Goal: Information Seeking & Learning: Learn about a topic

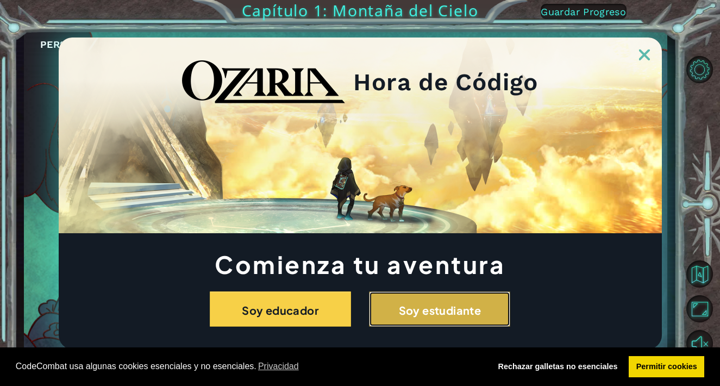
click at [437, 311] on font "Soy estudiante" at bounding box center [440, 310] width 83 height 14
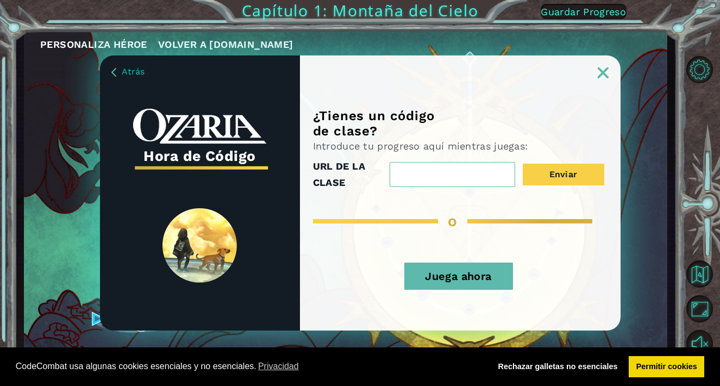
click at [465, 278] on font "Juega ahora" at bounding box center [458, 276] width 66 height 13
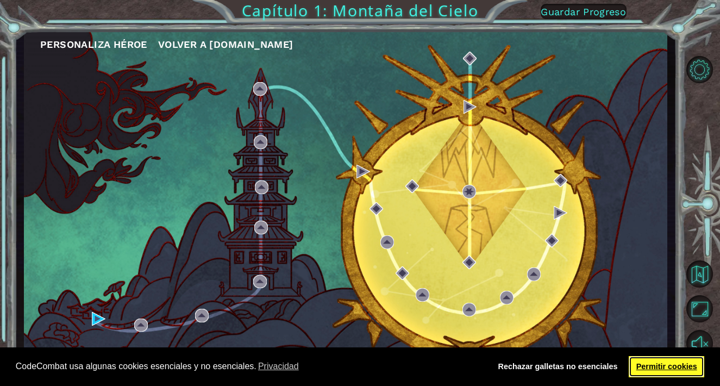
click at [669, 368] on font "Permitir cookies" at bounding box center [666, 366] width 61 height 9
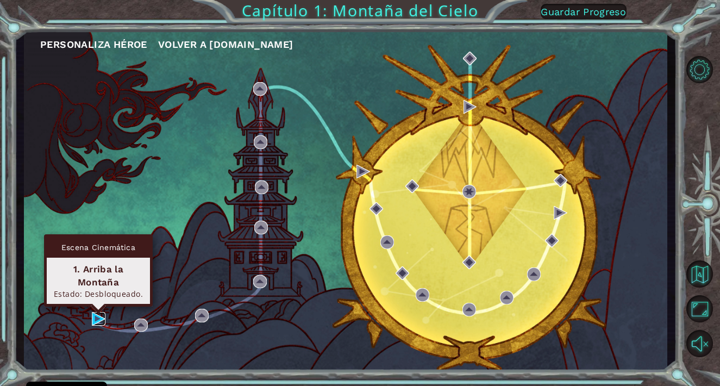
click at [98, 317] on img at bounding box center [99, 319] width 14 height 14
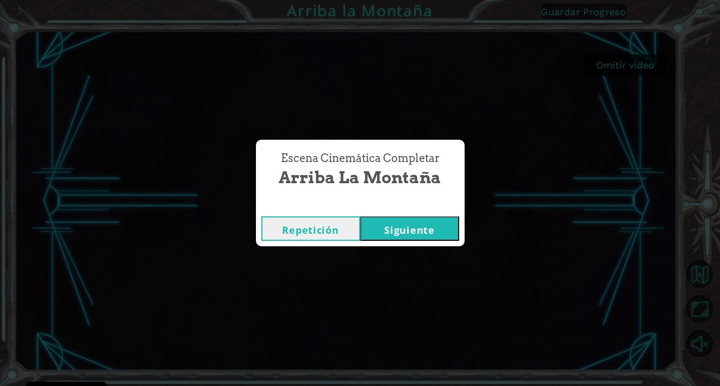
click at [411, 230] on font "Siguiente" at bounding box center [409, 229] width 50 height 13
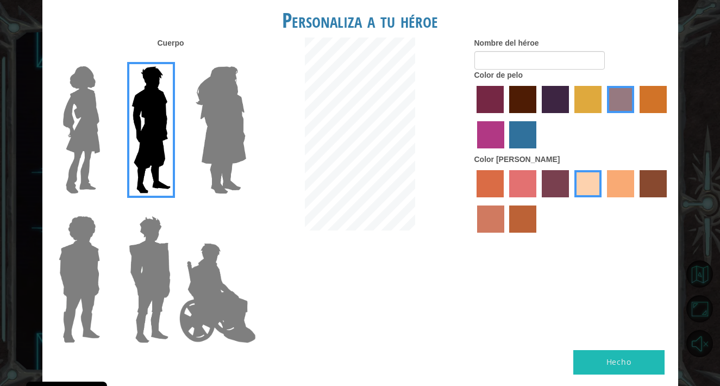
click at [235, 122] on img at bounding box center [220, 130] width 59 height 136
click at [246, 59] on input "Amatista heroica" at bounding box center [246, 59] width 0 height 0
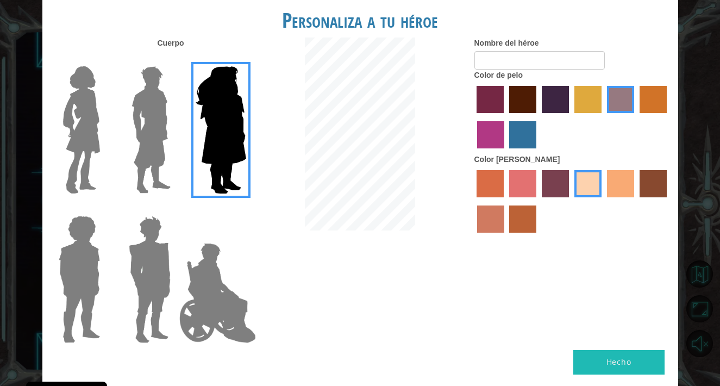
click at [155, 132] on img at bounding box center [151, 130] width 48 height 136
click at [175, 59] on input "El héroe Lars" at bounding box center [175, 59] width 0 height 0
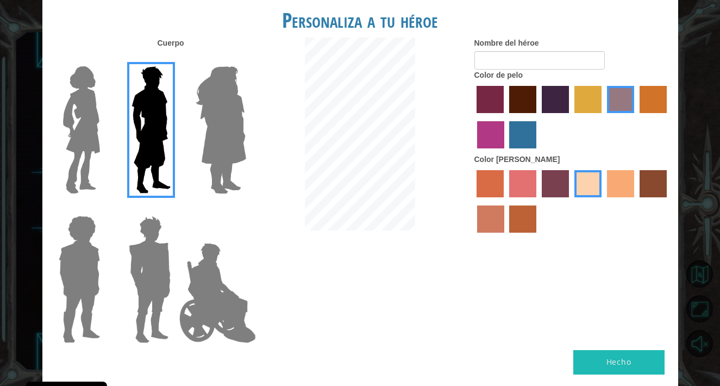
click at [80, 274] on img at bounding box center [79, 279] width 50 height 136
click at [104, 209] on input "Héroe Steven" at bounding box center [104, 209] width 0 height 0
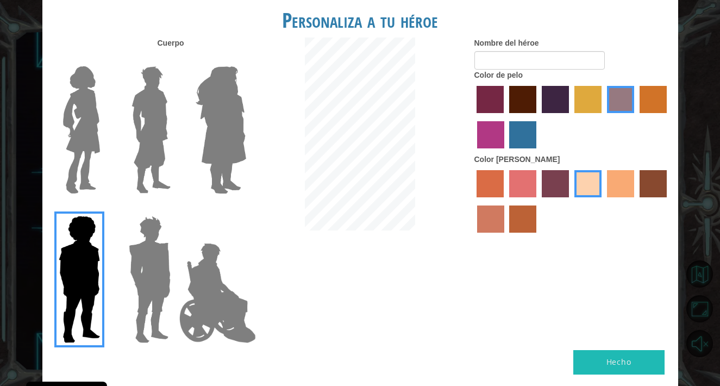
click at [146, 284] on img at bounding box center [149, 279] width 51 height 136
click at [175, 209] on input "Granate héroe" at bounding box center [175, 209] width 0 height 0
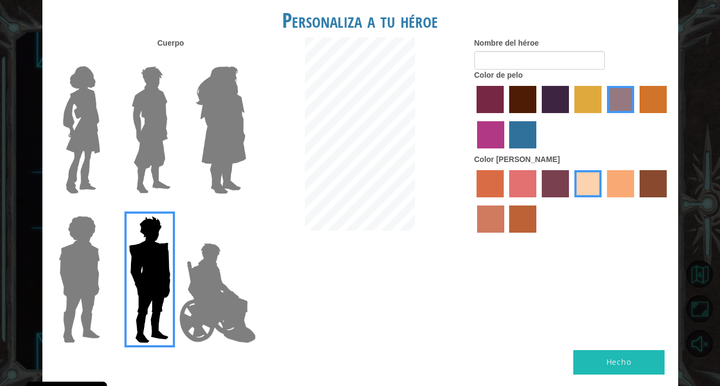
click at [85, 278] on img at bounding box center [79, 279] width 50 height 136
click at [104, 209] on input "Héroe Steven" at bounding box center [104, 209] width 0 height 0
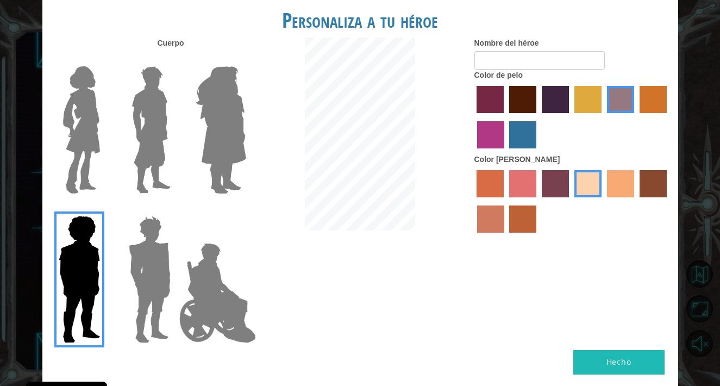
click at [522, 180] on label "color de piel frily" at bounding box center [522, 183] width 27 height 27
click at [505, 201] on input "color de piel frily" at bounding box center [505, 201] width 0 height 0
click at [554, 102] on label "color de pelo morado intenso" at bounding box center [555, 99] width 27 height 27
click at [538, 117] on input "color de pelo morado intenso" at bounding box center [538, 117] width 0 height 0
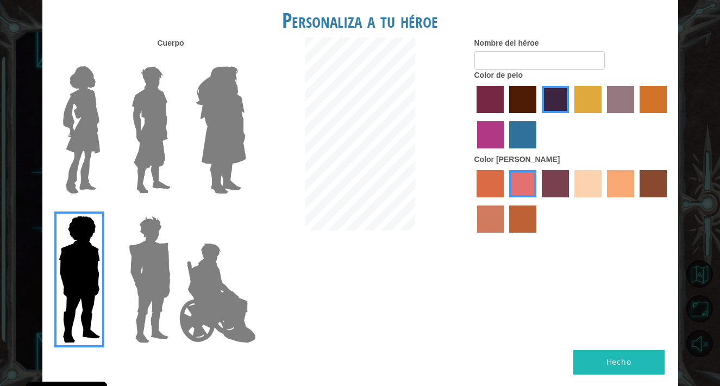
click at [626, 359] on font "Hecho" at bounding box center [619, 362] width 25 height 10
type input "Artos"
click at [622, 359] on font "Hecho" at bounding box center [619, 362] width 25 height 10
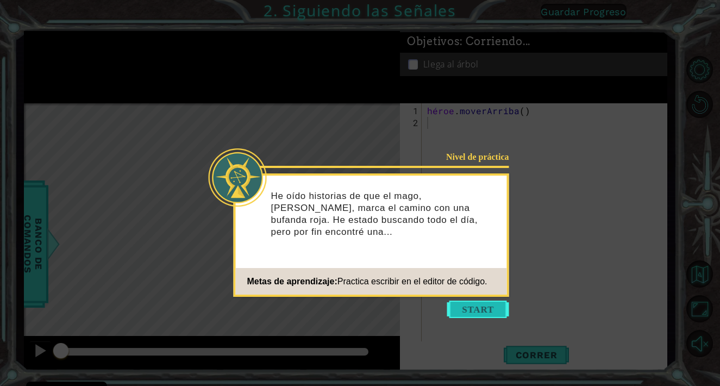
click at [478, 307] on button "Comenzar" at bounding box center [478, 309] width 62 height 17
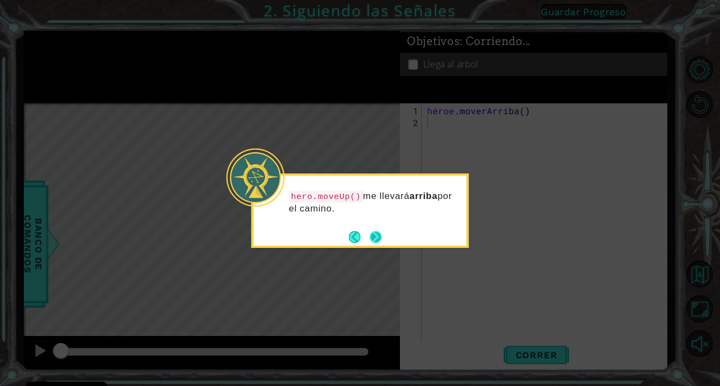
click at [376, 234] on button "Próximo" at bounding box center [376, 236] width 13 height 13
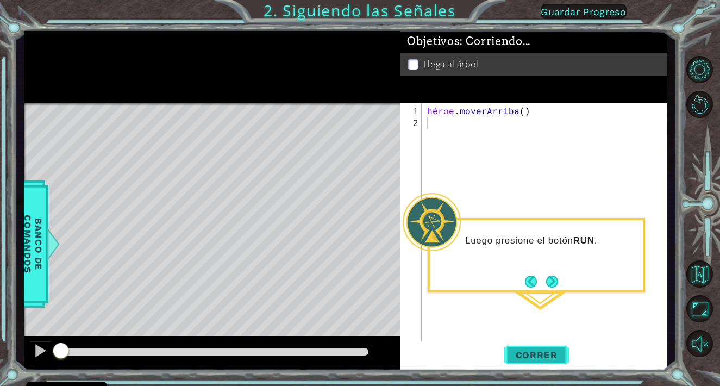
click at [538, 356] on font "Correr" at bounding box center [537, 354] width 42 height 11
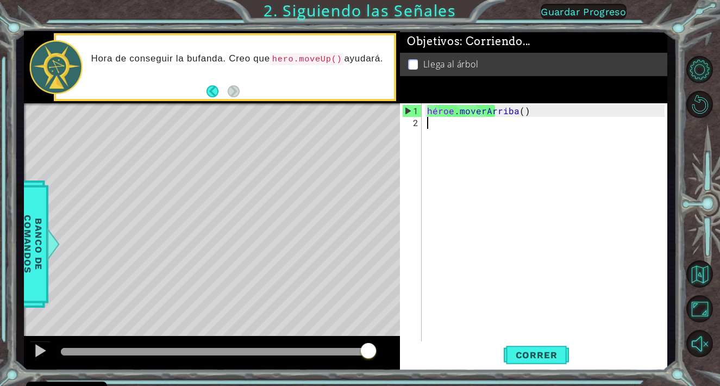
click at [304, 59] on code "hero.moveUp()" at bounding box center [307, 59] width 74 height 12
click at [299, 83] on div "Hora de conseguir la bufanda. Creo que hero.moveUp() ayudará." at bounding box center [238, 66] width 311 height 39
click at [428, 124] on div "héroe . [GEOGRAPHIC_DATA] ( )" at bounding box center [547, 242] width 245 height 275
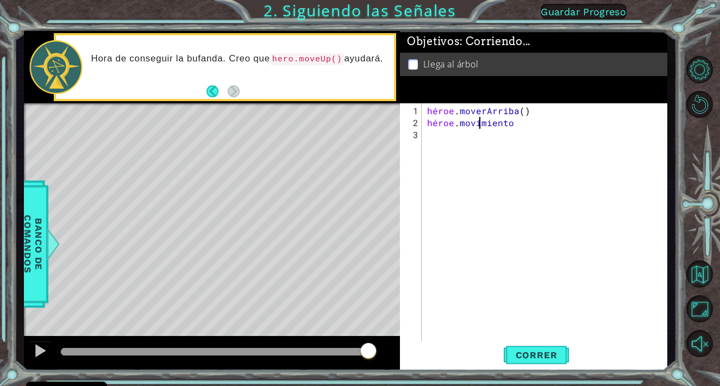
click at [523, 124] on div "héroe . [PERSON_NAME] ( ) héroe . movimiento" at bounding box center [547, 236] width 245 height 263
click at [500, 122] on div "héroe . [PERSON_NAME] ( ) héroe .movoverArriba ( ) ​" at bounding box center [547, 236] width 245 height 263
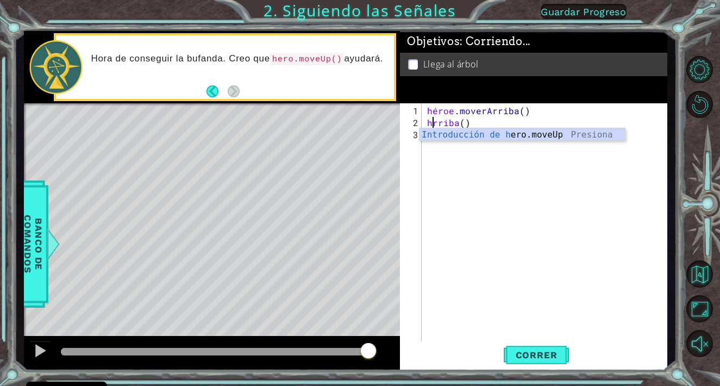
scroll to position [0, 2]
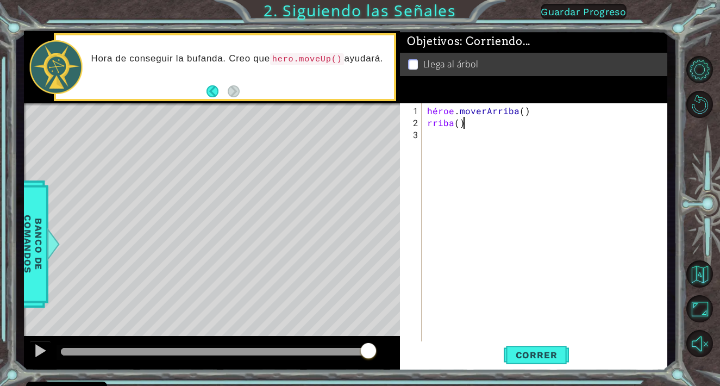
click at [473, 126] on div "héroe . [GEOGRAPHIC_DATA] ( ) rriba ( )" at bounding box center [547, 236] width 245 height 263
type textarea "r"
click at [213, 88] on button "Atrás" at bounding box center [217, 91] width 21 height 12
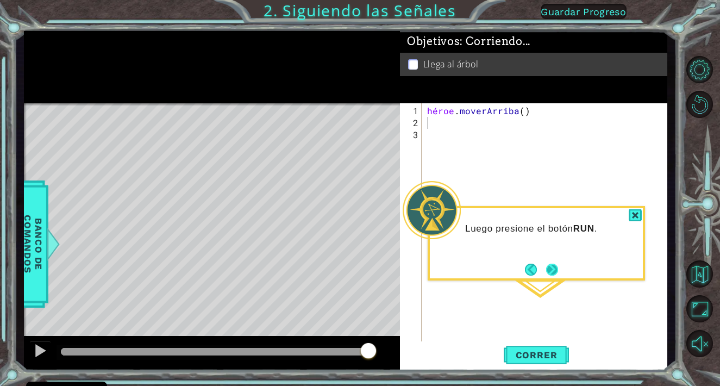
click at [552, 264] on button "Próximo" at bounding box center [553, 269] width 16 height 16
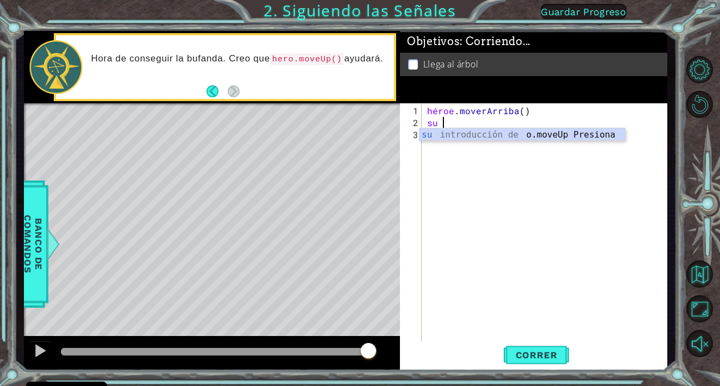
scroll to position [0, 1]
type textarea "heroe"
click at [459, 134] on div "hero .mov e Up Presiona intro" at bounding box center [522, 147] width 205 height 39
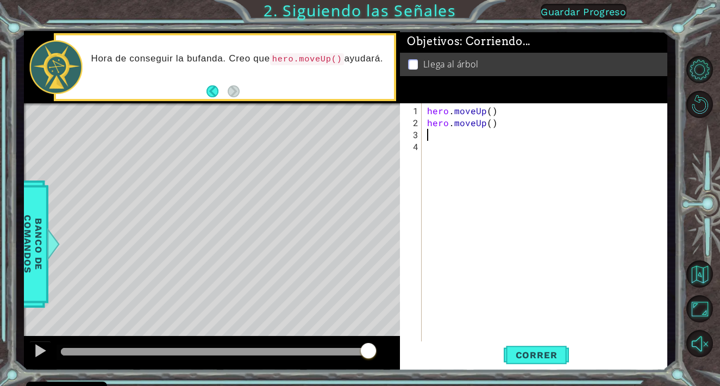
scroll to position [0, 0]
click at [535, 354] on font "Correr" at bounding box center [537, 354] width 42 height 11
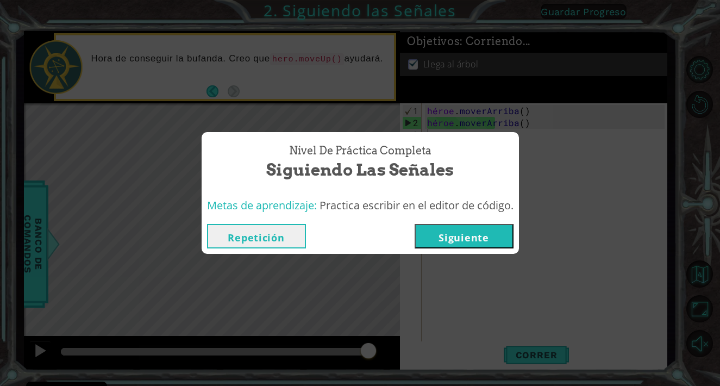
click at [459, 234] on font "Siguiente" at bounding box center [464, 237] width 50 height 13
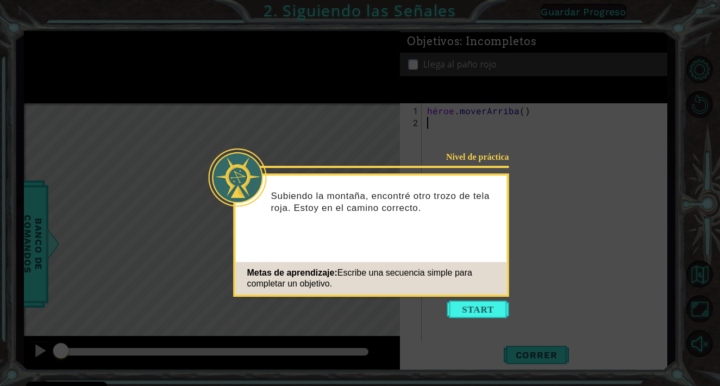
click at [460, 266] on div "Metas de aprendizaje: Escribe una secuencia simple para completar un objetivo." at bounding box center [371, 278] width 271 height 33
click at [469, 307] on button "Comenzar" at bounding box center [478, 309] width 62 height 17
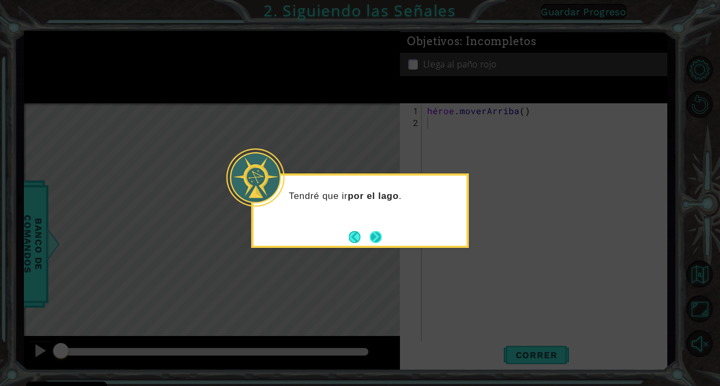
click at [376, 235] on button "Próximo" at bounding box center [376, 236] width 13 height 13
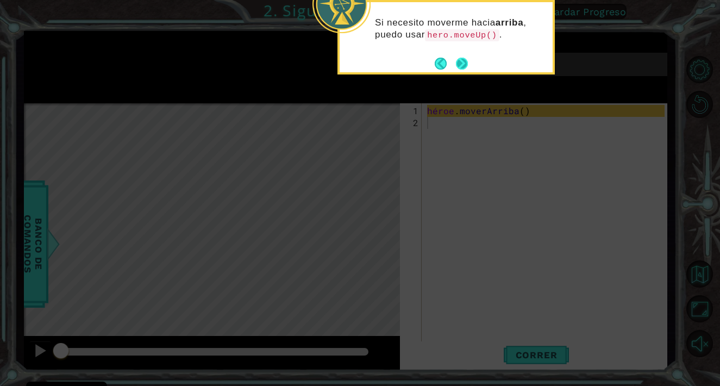
click at [464, 60] on button "Próximo" at bounding box center [462, 63] width 20 height 20
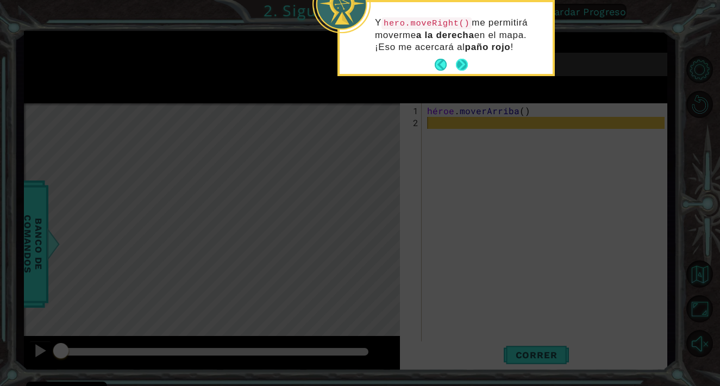
click at [462, 62] on button "Próximo" at bounding box center [461, 65] width 17 height 17
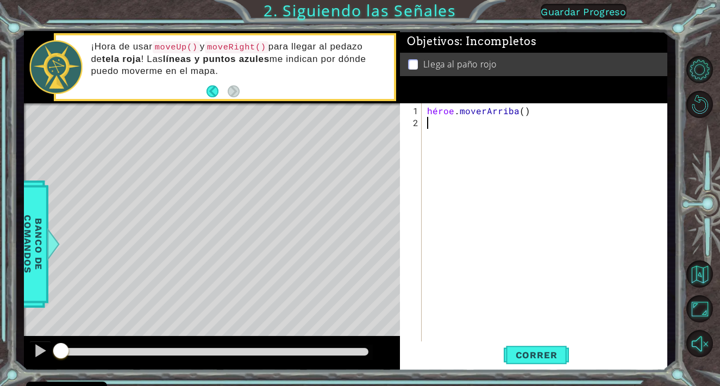
type textarea "h"
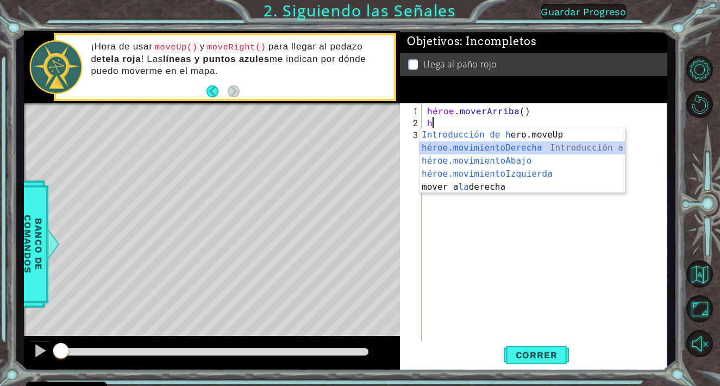
click at [474, 146] on div "Introducción de [PERSON_NAME].moveUp Presiona héroe.movimientoDerecha ​ Introdu…" at bounding box center [522, 173] width 205 height 91
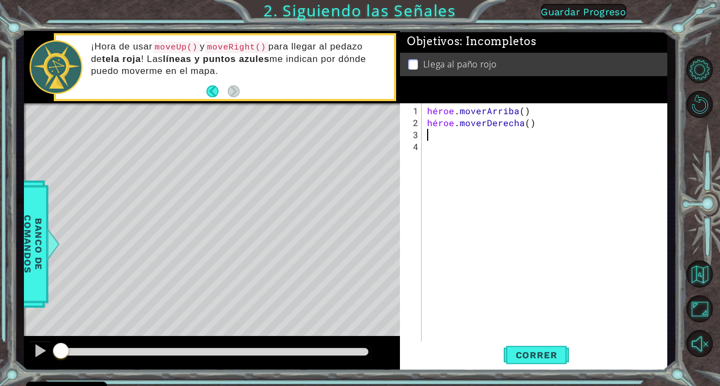
click at [475, 146] on div "héroe . [PERSON_NAME] ( ) héroe . moverDerecha ( )" at bounding box center [547, 236] width 245 height 263
type textarea "h"
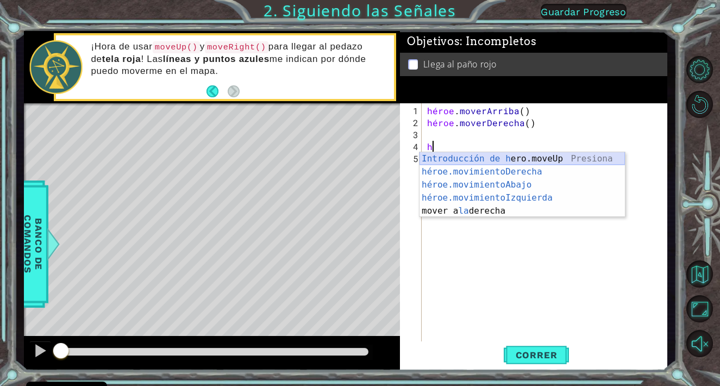
click at [513, 156] on div "Introducción de [PERSON_NAME].moveUp Presiona héroe.movimientoDerecha ​ Introdu…" at bounding box center [522, 197] width 205 height 91
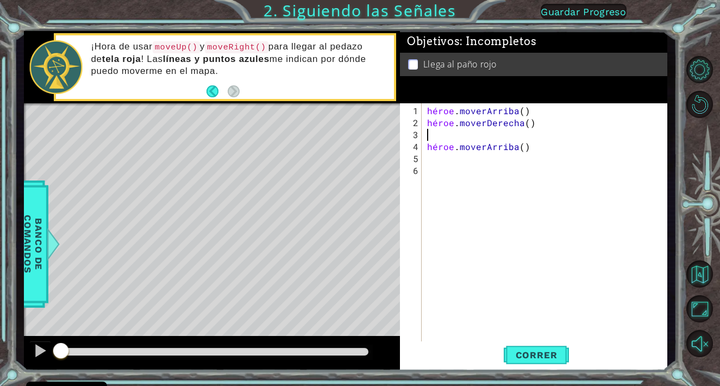
click at [430, 134] on div "héroe . [PERSON_NAME] ( ) héroe . moverDerecha ( ) héroe . [GEOGRAPHIC_DATA] ( )" at bounding box center [547, 236] width 245 height 263
type textarea "h"
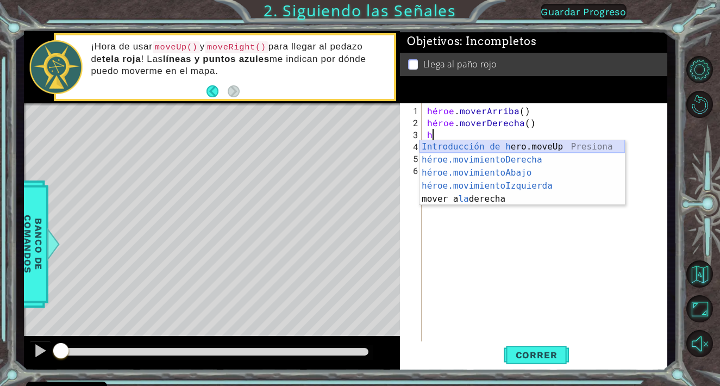
click at [516, 144] on div "Introducción de [PERSON_NAME].moveUp Presiona héroe.movimientoDerecha ​ Introdu…" at bounding box center [522, 185] width 205 height 91
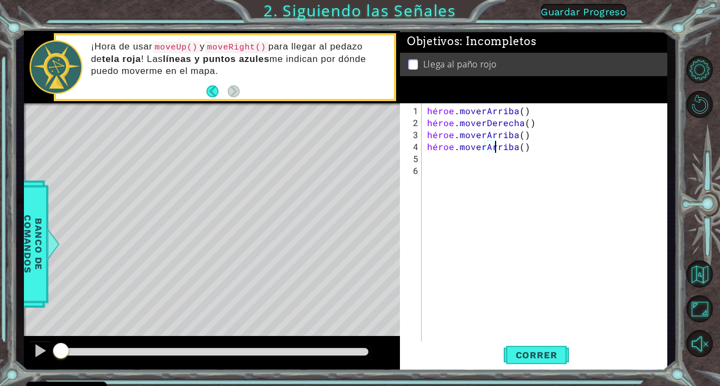
click at [548, 148] on div "héroe . [PERSON_NAME] ( ) héroe . moverDerecha ( ) héroe . [PERSON_NAME] ( ) hé…" at bounding box center [547, 236] width 245 height 263
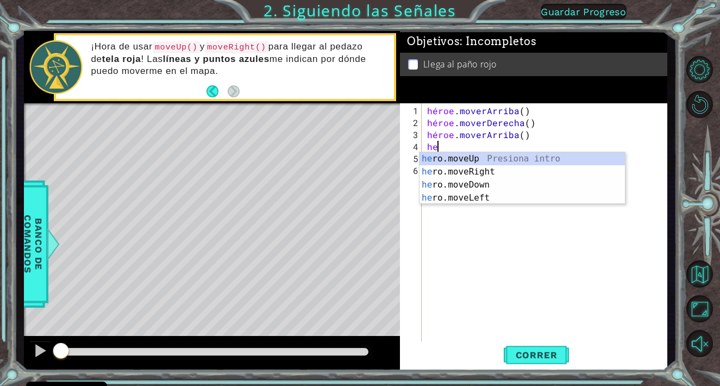
type textarea "h"
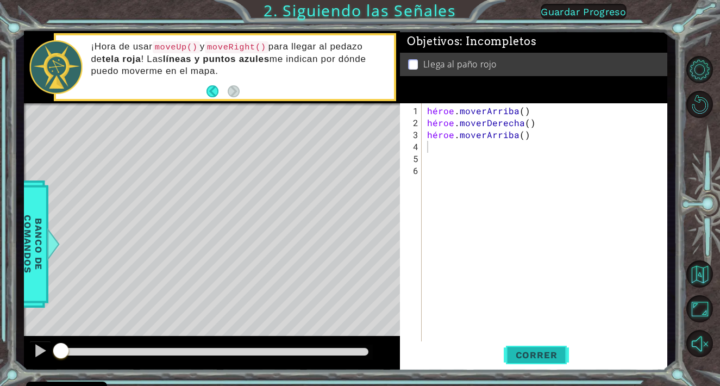
click at [534, 353] on font "Correr" at bounding box center [537, 354] width 42 height 11
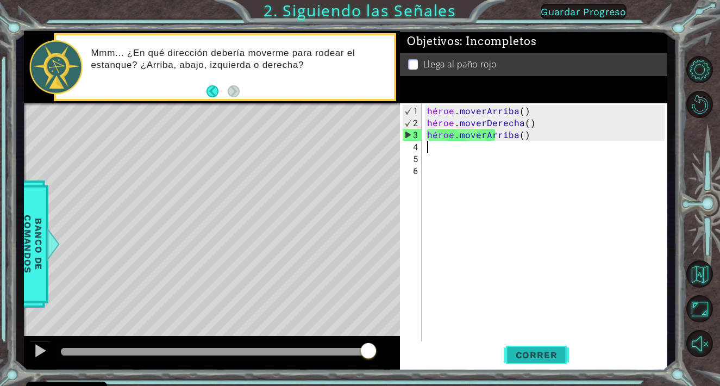
type textarea "h"
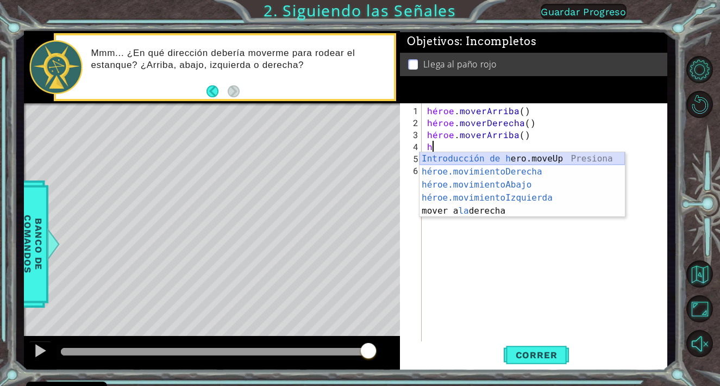
click at [523, 153] on div "Introducción de [PERSON_NAME].moveUp Presiona héroe.movimientoDerecha ​ Introdu…" at bounding box center [522, 197] width 205 height 91
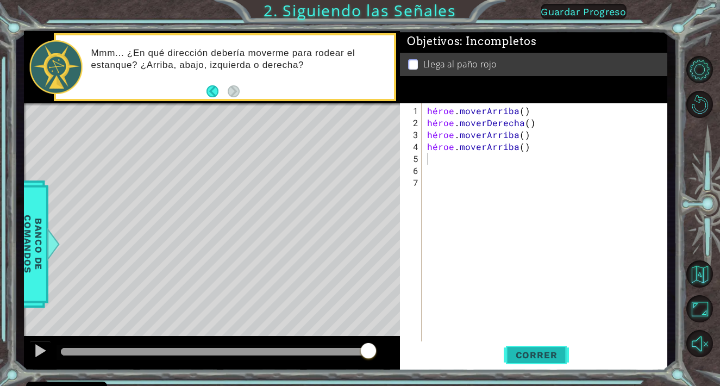
click at [538, 354] on font "Correr" at bounding box center [537, 354] width 42 height 11
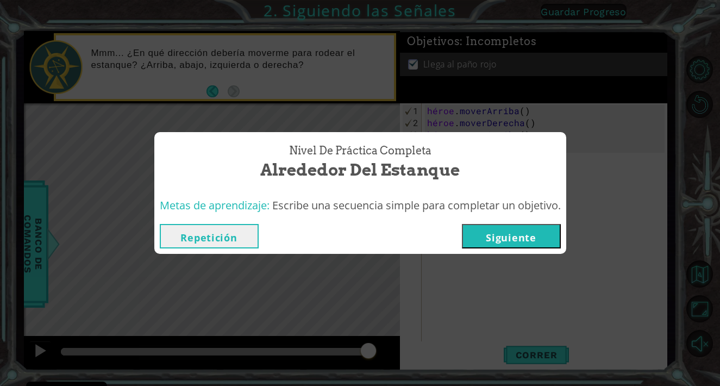
click at [503, 234] on font "Siguiente" at bounding box center [511, 237] width 50 height 13
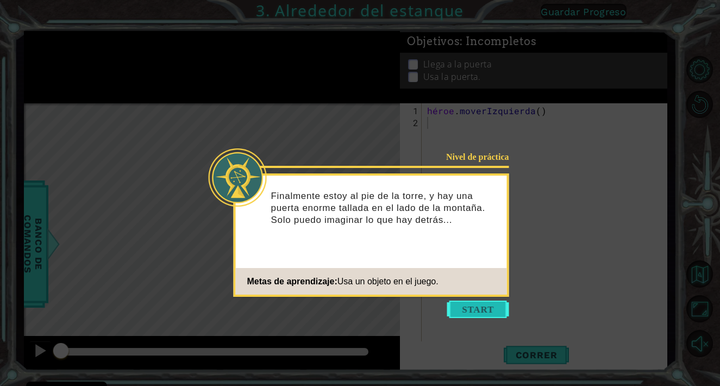
click at [473, 306] on button "Comenzar" at bounding box center [478, 309] width 62 height 17
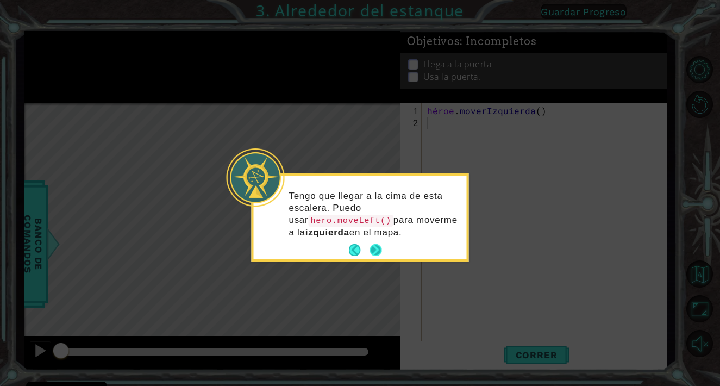
click at [374, 249] on button "Próximo" at bounding box center [376, 250] width 20 height 20
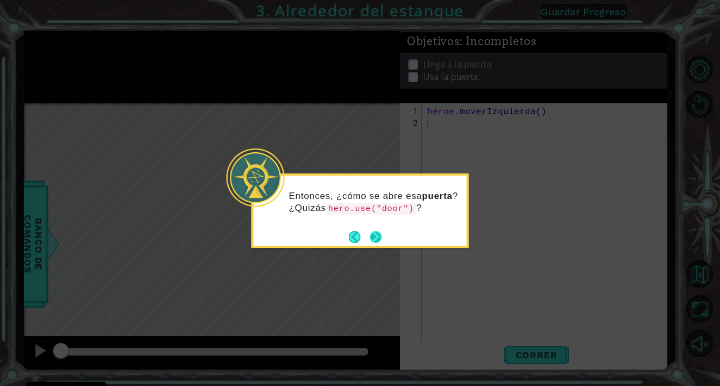
click at [376, 239] on button "Próximo" at bounding box center [375, 237] width 18 height 18
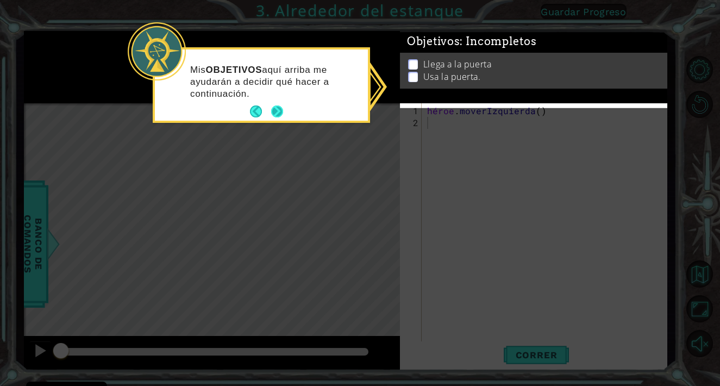
click at [278, 110] on button "Próximo" at bounding box center [277, 112] width 20 height 20
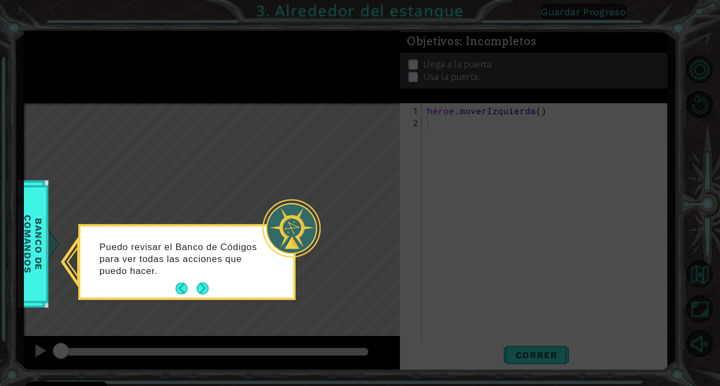
click at [289, 123] on icon at bounding box center [360, 193] width 720 height 386
click at [202, 286] on button "Próximo" at bounding box center [202, 288] width 18 height 18
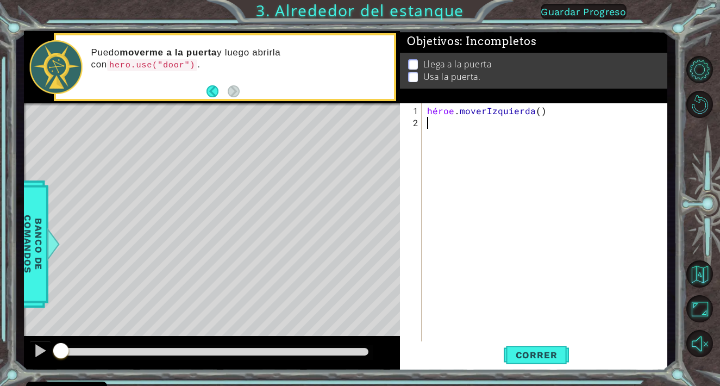
type textarea "h"
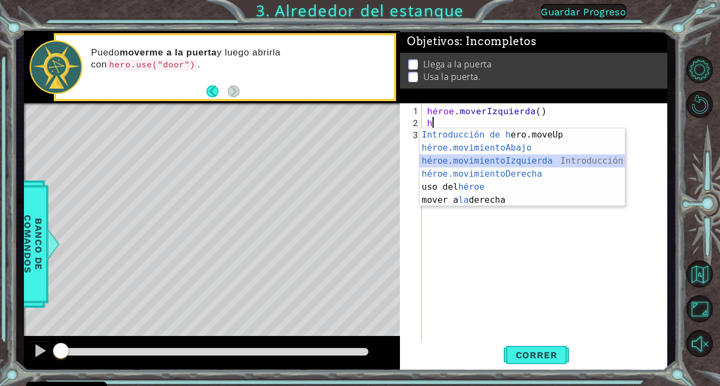
click at [468, 160] on div "Introducción de [PERSON_NAME].moveUp Presiona héroe.movimientoAbajo ​ Introducc…" at bounding box center [522, 180] width 205 height 104
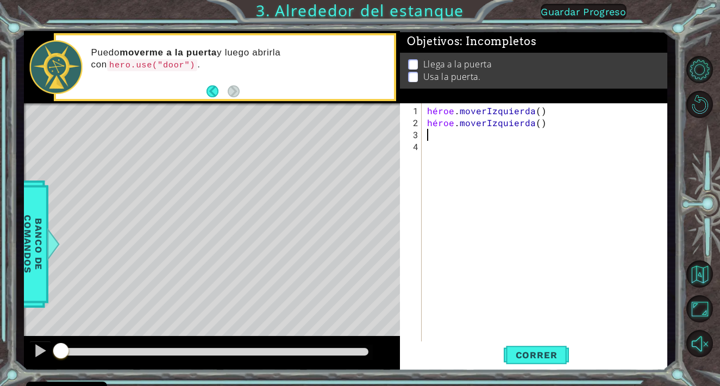
type textarea "h"
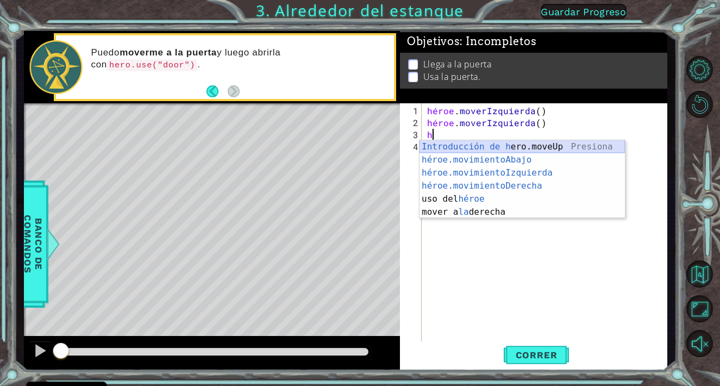
click at [485, 144] on div "Introducción de [PERSON_NAME].moveUp Presiona héroe.movimientoAbajo ​ Introducc…" at bounding box center [522, 192] width 205 height 104
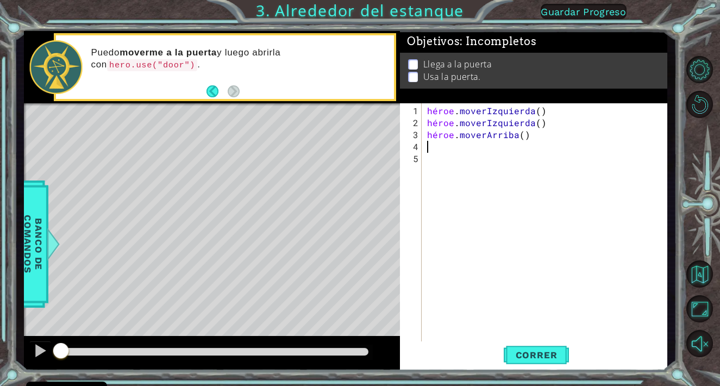
type textarea "h"
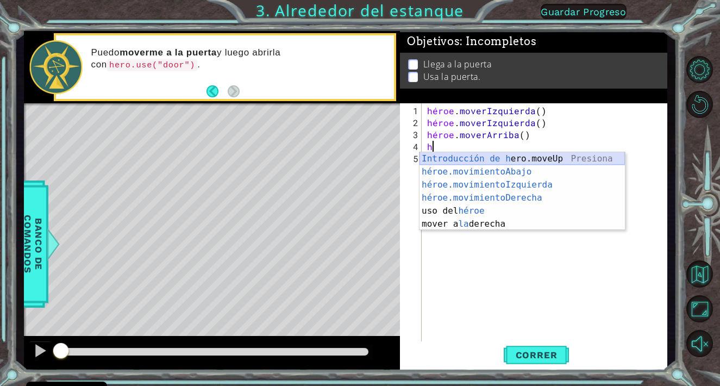
click at [493, 157] on div "Introducción de [PERSON_NAME].moveUp Presiona héroe.movimientoAbajo ​ Introducc…" at bounding box center [522, 204] width 205 height 104
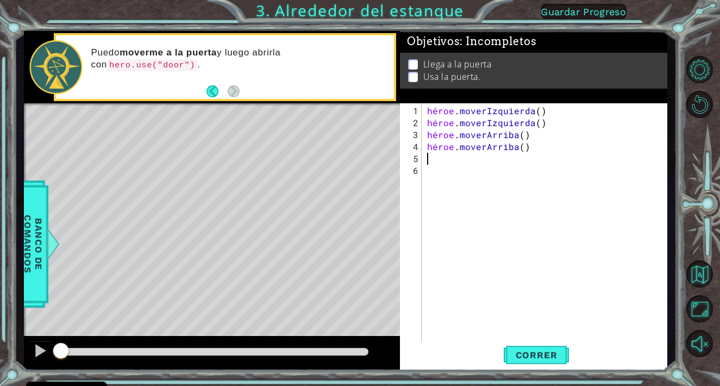
type textarea "h"
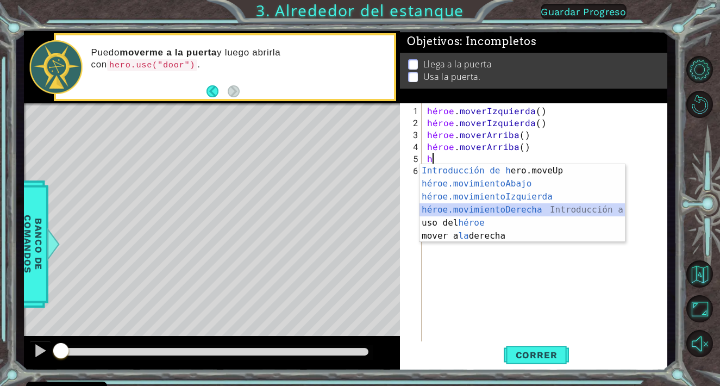
click at [480, 209] on div "Introducción de [PERSON_NAME].moveUp Presiona héroe.movimientoAbajo ​ Introducc…" at bounding box center [522, 216] width 205 height 104
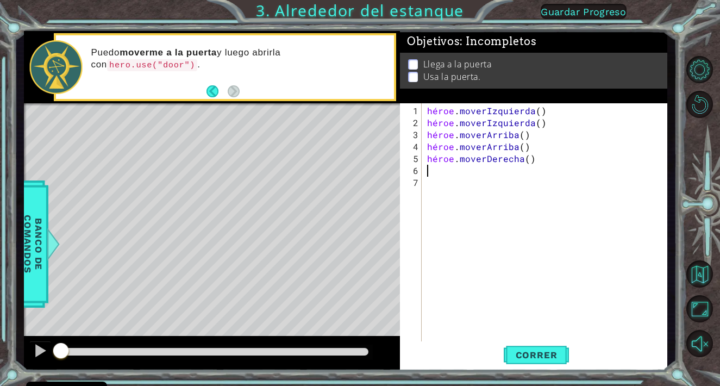
type textarea "h"
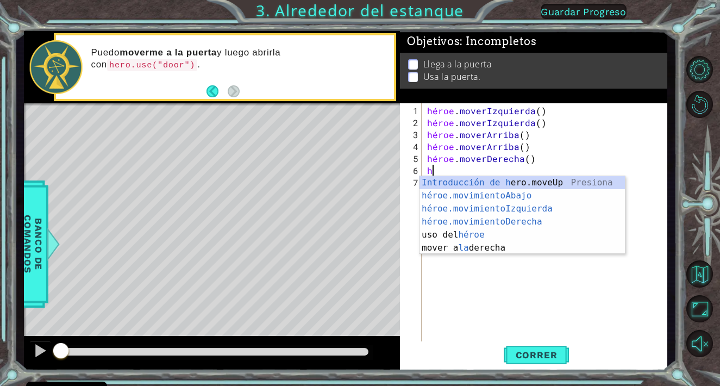
click at [480, 209] on div "Introducción de [PERSON_NAME].moveUp Presiona héroe.movimientoAbajo ​ Introducc…" at bounding box center [522, 228] width 205 height 104
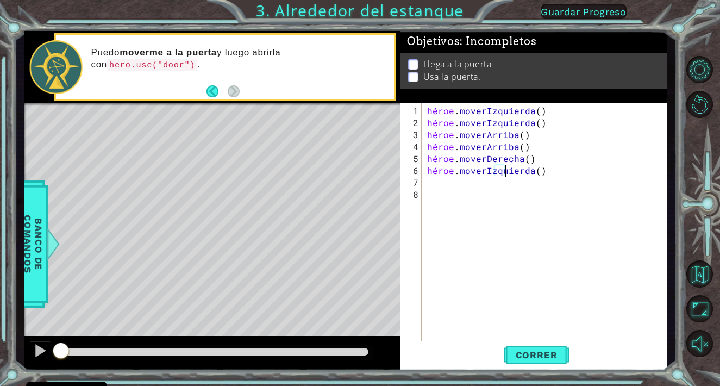
click at [564, 172] on div "héroe . moverIzquierda ( ) héroe . moverIzquierda ( ) héroe . [PERSON_NAME] ( )…" at bounding box center [547, 236] width 245 height 263
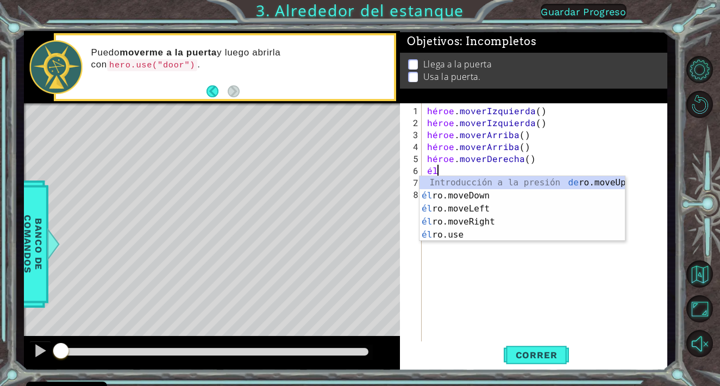
type textarea "h"
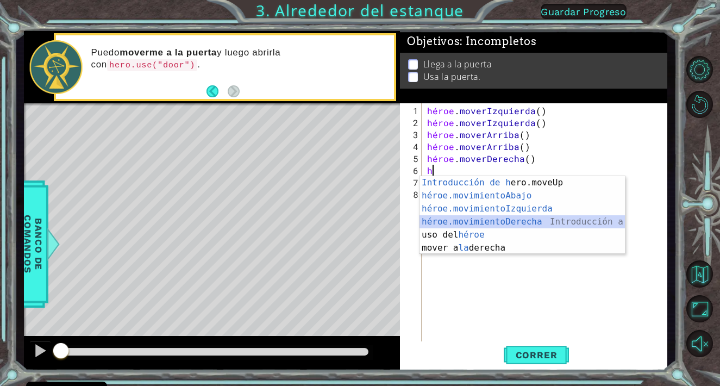
click at [514, 221] on div "Introducción de [PERSON_NAME].moveUp Presiona héroe.movimientoAbajo ​ Introducc…" at bounding box center [522, 228] width 205 height 104
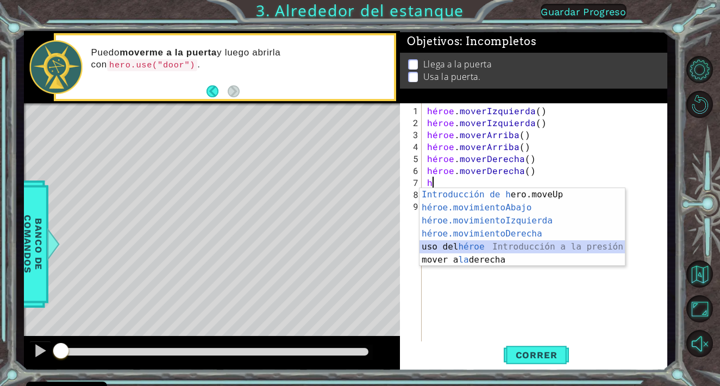
click at [453, 245] on div "Introducción de [PERSON_NAME].moveUp Presiona héroe.movimientoAbajo ​ Introducc…" at bounding box center [522, 240] width 205 height 104
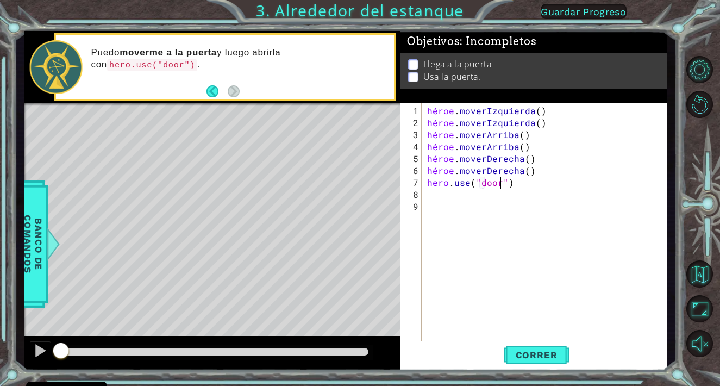
scroll to position [0, 4]
type textarea "hero.use("door")"
click at [534, 352] on font "Correr" at bounding box center [537, 354] width 42 height 11
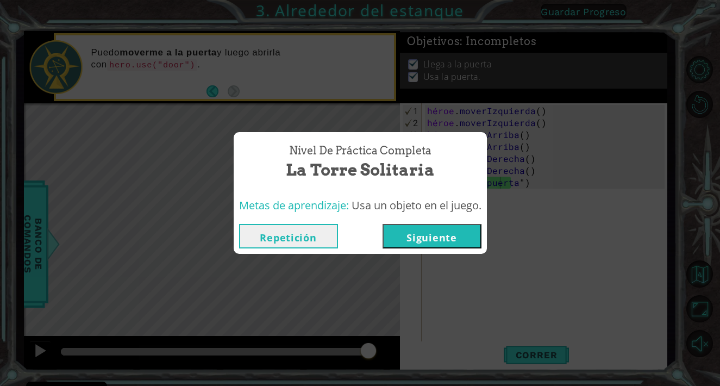
click at [422, 232] on font "Siguiente" at bounding box center [432, 237] width 50 height 13
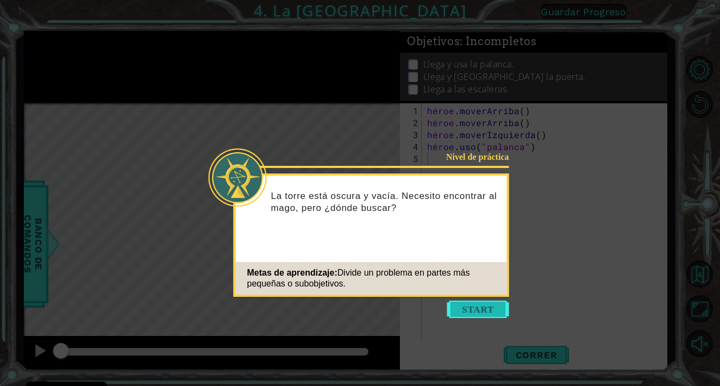
click at [477, 305] on button "Comenzar" at bounding box center [478, 309] width 62 height 17
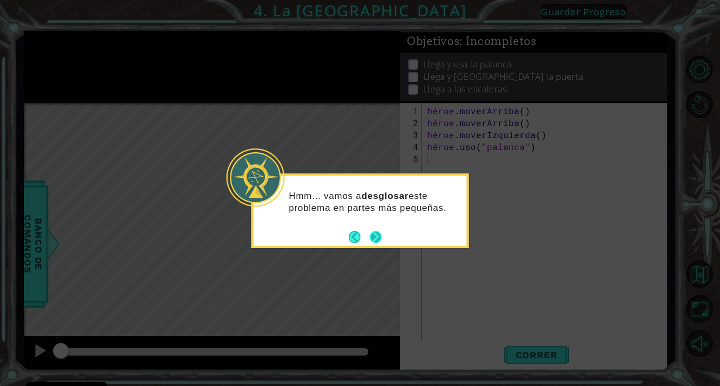
click at [374, 236] on button "Próximo" at bounding box center [376, 236] width 13 height 13
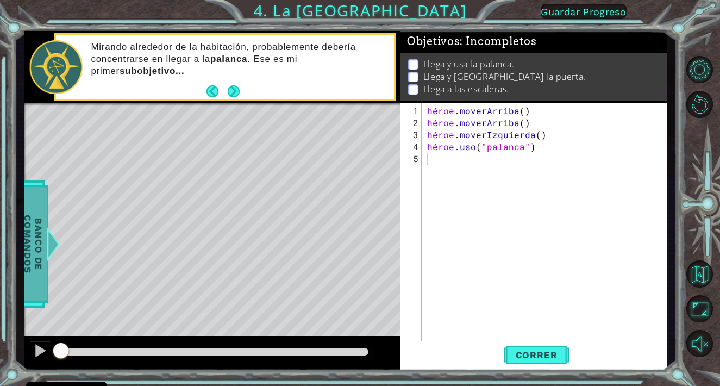
click at [36, 242] on font "Banco de comandos" at bounding box center [33, 244] width 22 height 58
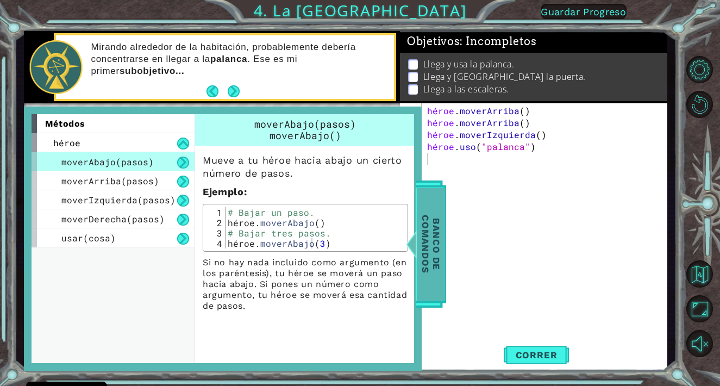
click at [428, 223] on font "Banco de comandos" at bounding box center [431, 244] width 22 height 58
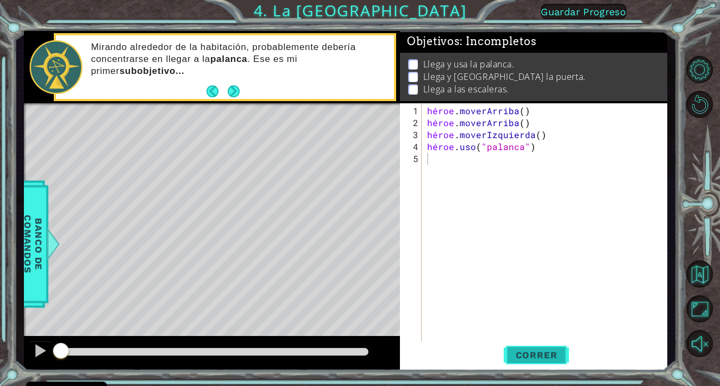
click at [530, 355] on font "Correr" at bounding box center [537, 354] width 42 height 11
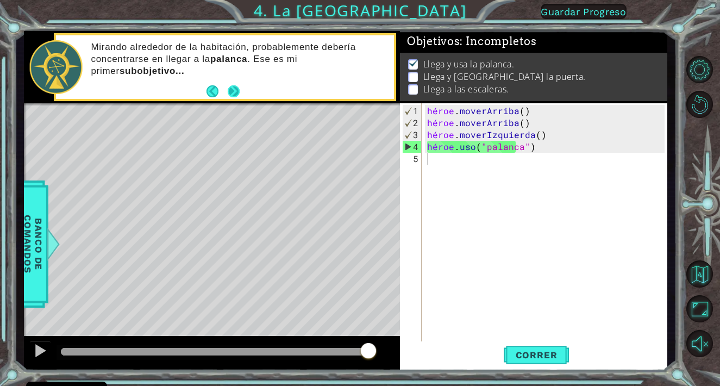
click at [233, 86] on button "Próximo" at bounding box center [234, 92] width 16 height 16
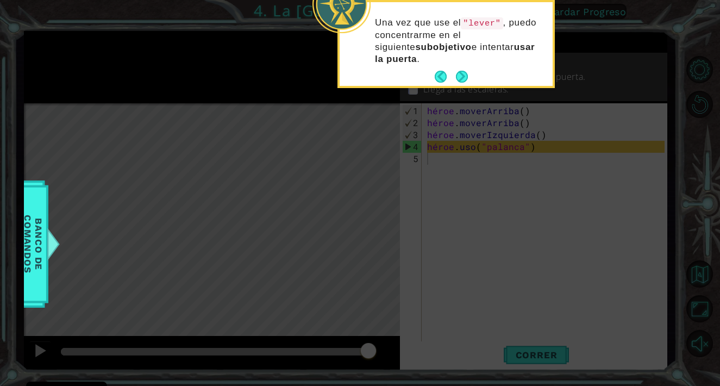
click at [446, 236] on icon at bounding box center [360, 58] width 720 height 656
click at [461, 71] on button "Próximo" at bounding box center [462, 76] width 18 height 18
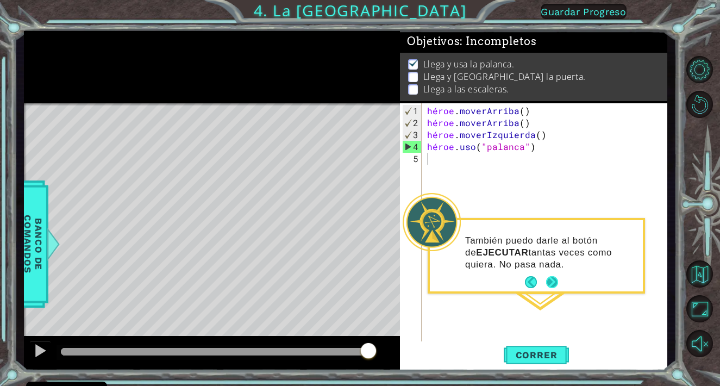
click at [552, 282] on button "Próximo" at bounding box center [553, 282] width 18 height 18
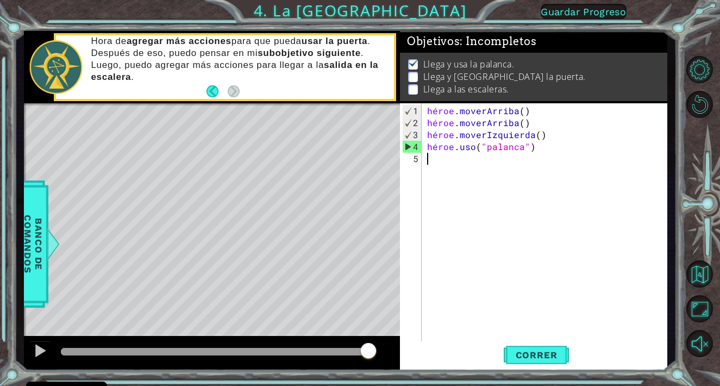
type textarea "h"
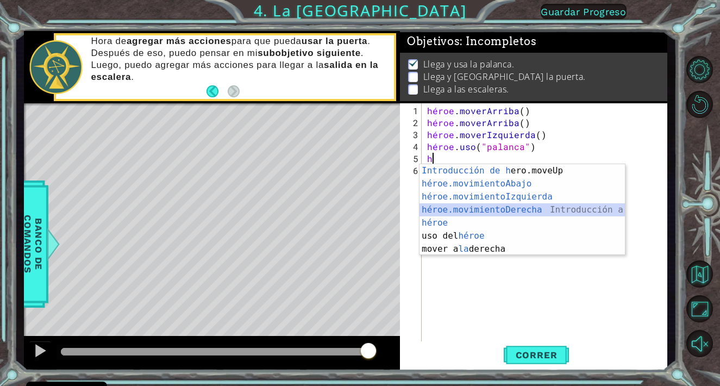
click at [500, 209] on div "Introducción de [PERSON_NAME].moveUp Presiona héroe.movimientoAbajo ​ Introducc…" at bounding box center [522, 222] width 205 height 117
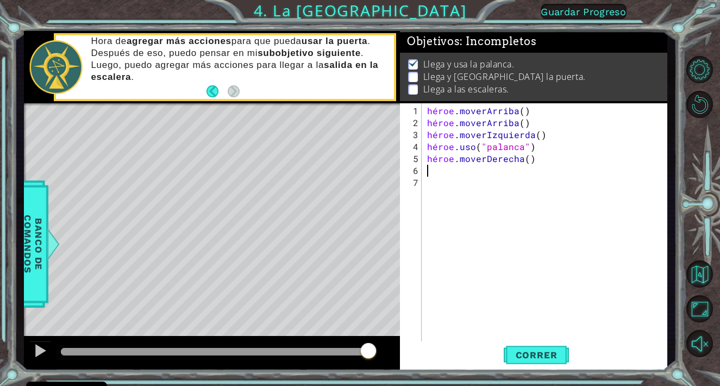
type textarea "h"
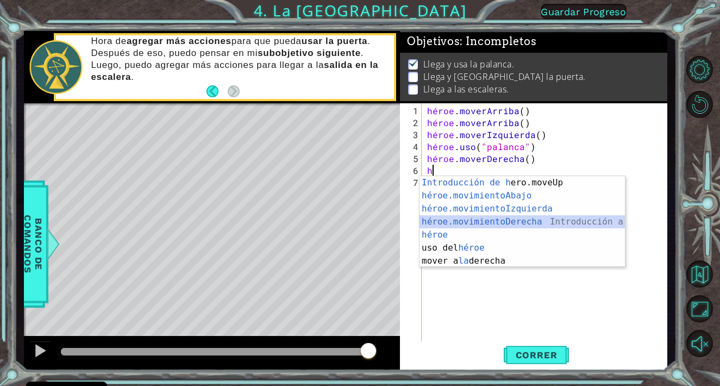
click at [498, 220] on div "Introducción de [PERSON_NAME].moveUp Presiona héroe.movimientoAbajo ​ Introducc…" at bounding box center [522, 234] width 205 height 117
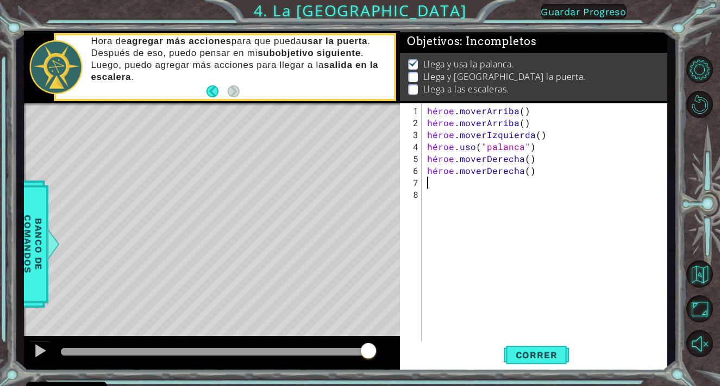
type textarea "h"
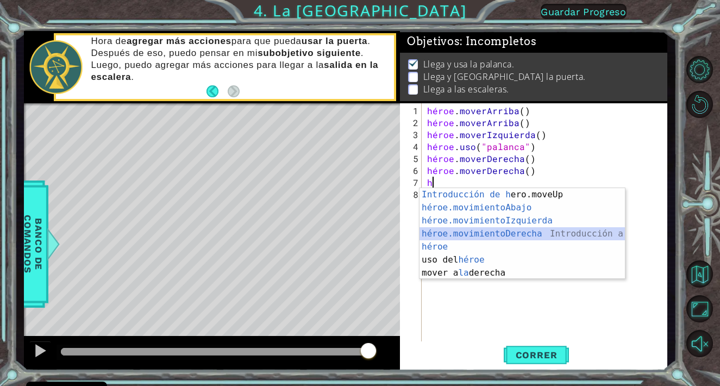
click at [501, 232] on div "Introducción de [PERSON_NAME].moveUp Presiona héroe.movimientoAbajo ​ Introducc…" at bounding box center [522, 246] width 205 height 117
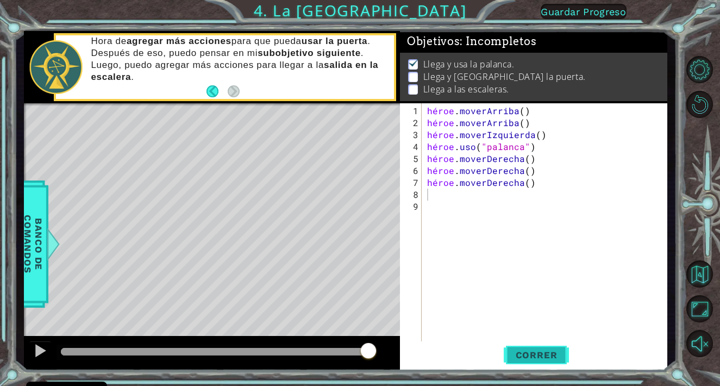
click at [535, 355] on font "Correr" at bounding box center [537, 354] width 42 height 11
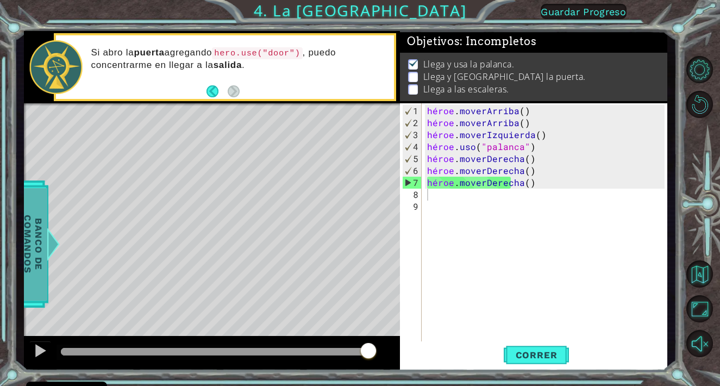
click at [34, 247] on font "Banco de comandos" at bounding box center [33, 244] width 22 height 58
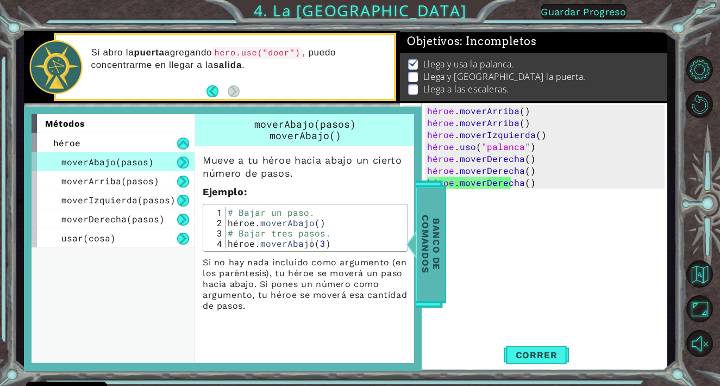
click at [434, 239] on font "Banco de comandos" at bounding box center [431, 244] width 22 height 58
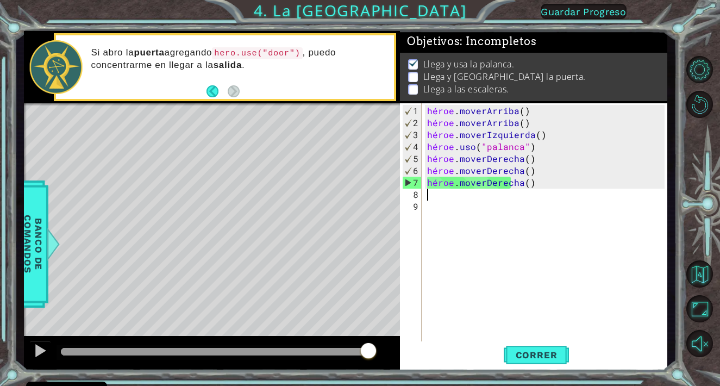
click at [429, 193] on div "héroe . [PERSON_NAME] ( ) héroe . [PERSON_NAME] ( ) héroe . moverIzquierda ( ) …" at bounding box center [547, 236] width 245 height 263
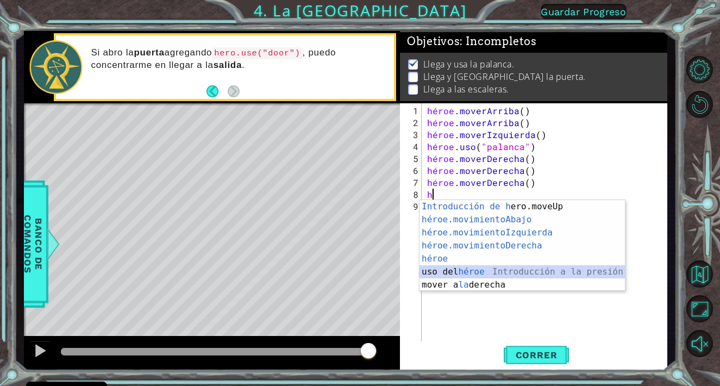
click at [447, 272] on div "Introducción de [PERSON_NAME].moveUp Presiona héroe.movimientoAbajo ​ Introducc…" at bounding box center [522, 258] width 205 height 117
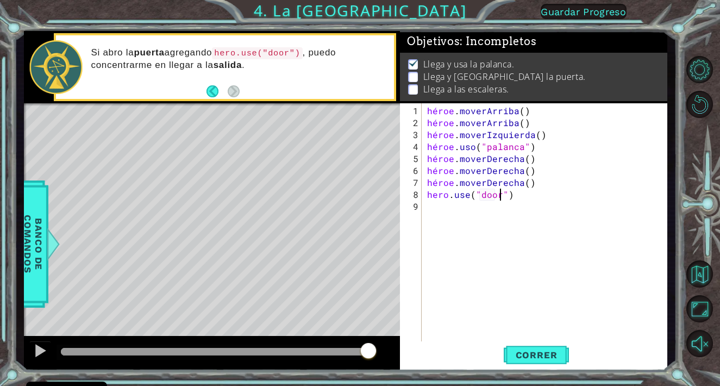
scroll to position [0, 4]
type textarea "hero.use("door")"
click at [531, 354] on font "Correr" at bounding box center [537, 354] width 42 height 11
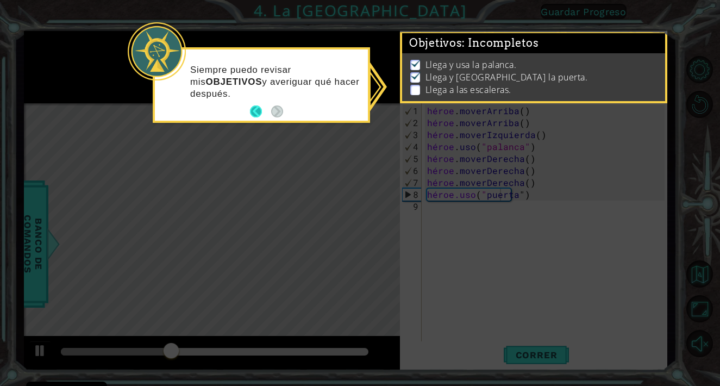
click at [255, 108] on button "Atrás" at bounding box center [260, 111] width 21 height 12
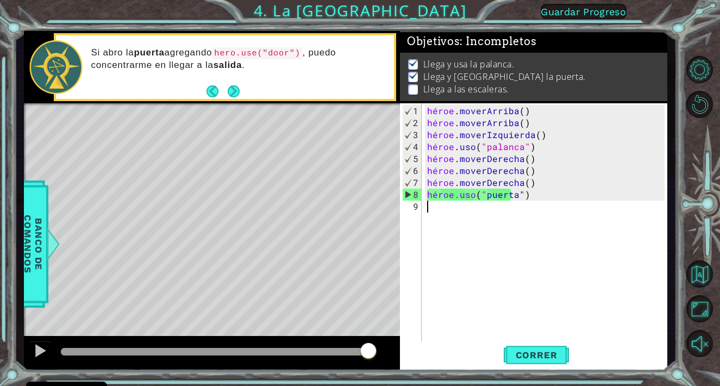
click at [425, 205] on div "héroe . [PERSON_NAME] ( ) héroe . [PERSON_NAME] ( ) héroe . moverIzquierda ( ) …" at bounding box center [547, 236] width 245 height 263
type textarea "h"
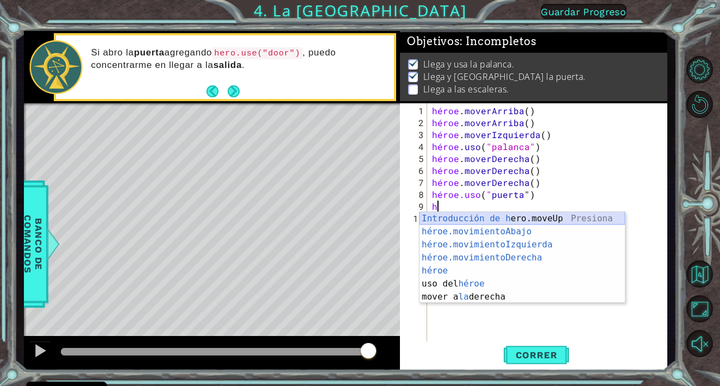
click at [509, 217] on div "Introducción de [PERSON_NAME].moveUp Presiona héroe.movimientoAbajo ​ Introducc…" at bounding box center [522, 270] width 205 height 117
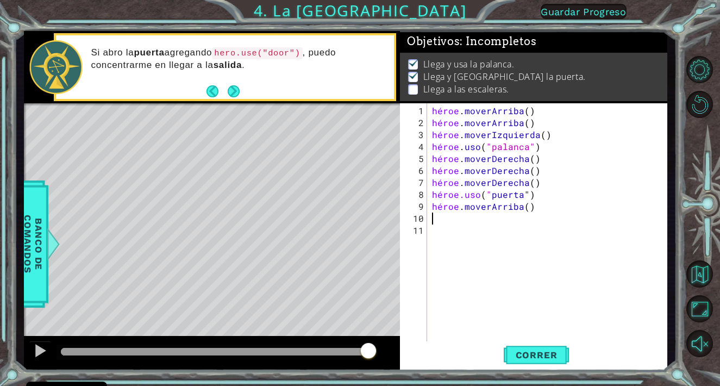
type textarea "h"
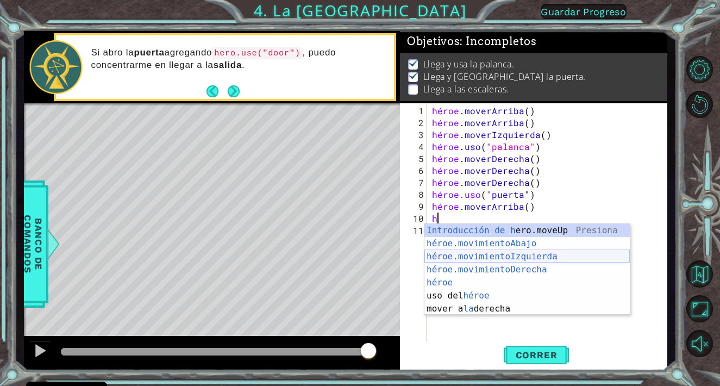
click at [479, 254] on div "Introducción de [PERSON_NAME].moveUp Presiona héroe.movimientoAbajo ​ Introducc…" at bounding box center [526, 282] width 205 height 117
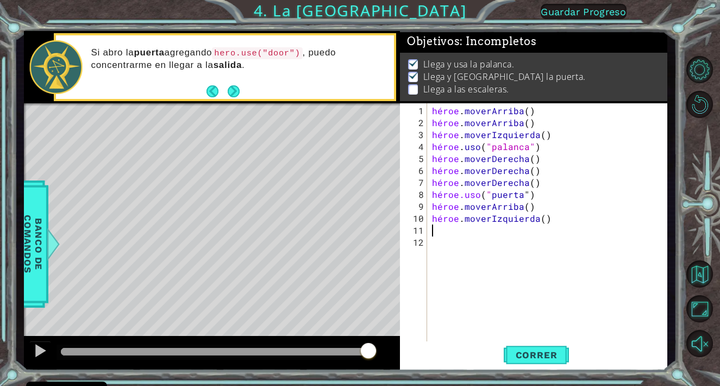
type textarea "h"
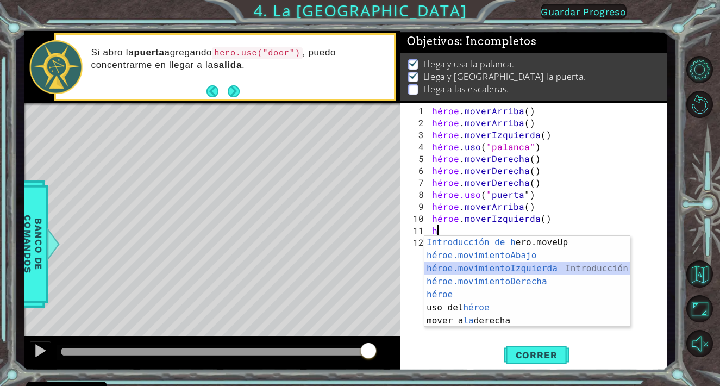
click at [498, 267] on div "Introducción de [PERSON_NAME].moveUp Presiona héroe.movimientoAbajo ​ Introducc…" at bounding box center [526, 294] width 205 height 117
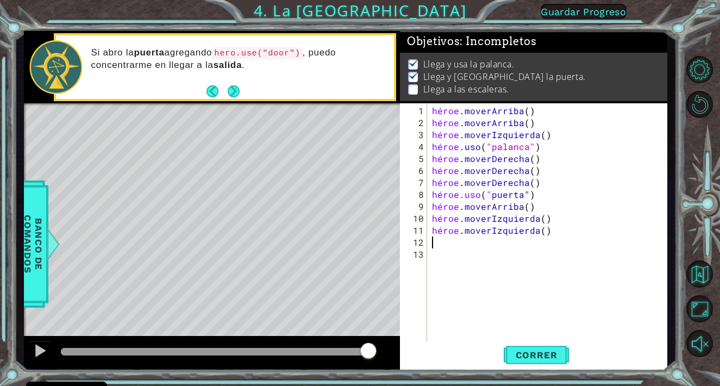
type textarea "h"
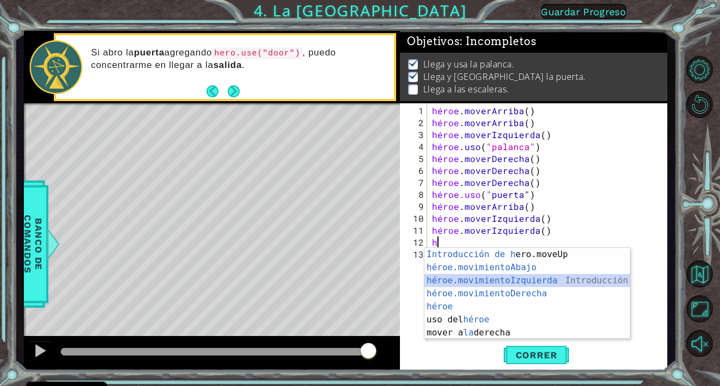
click at [498, 280] on div "Introducción de [PERSON_NAME].moveUp Presiona héroe.movimientoAbajo ​ Introducc…" at bounding box center [526, 306] width 205 height 117
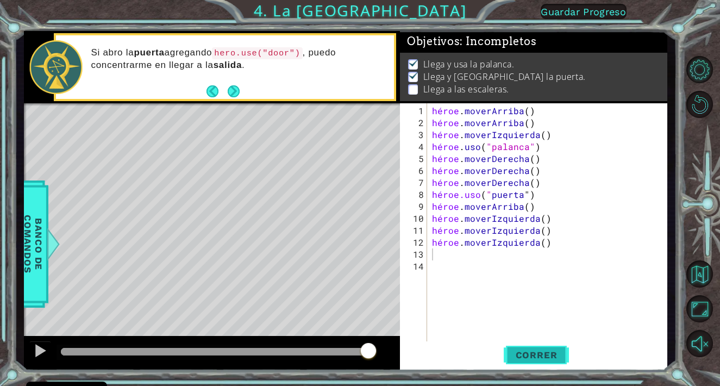
click at [534, 355] on font "Correr" at bounding box center [537, 354] width 42 height 11
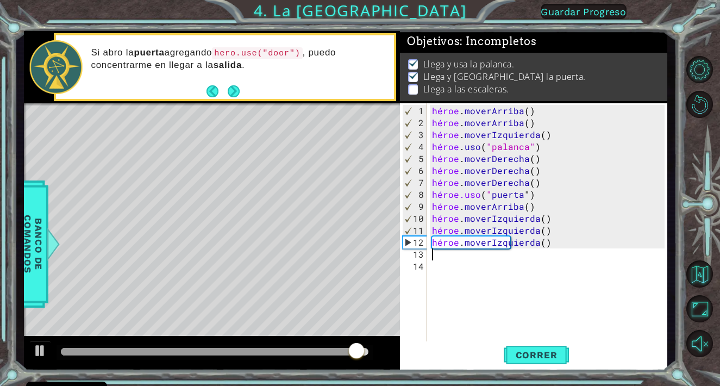
click at [555, 208] on div "héroe . [PERSON_NAME] ( ) héroe . [PERSON_NAME] ( ) héroe . moverIzquierda ( ) …" at bounding box center [550, 236] width 240 height 263
type textarea "hero.moveUp()"
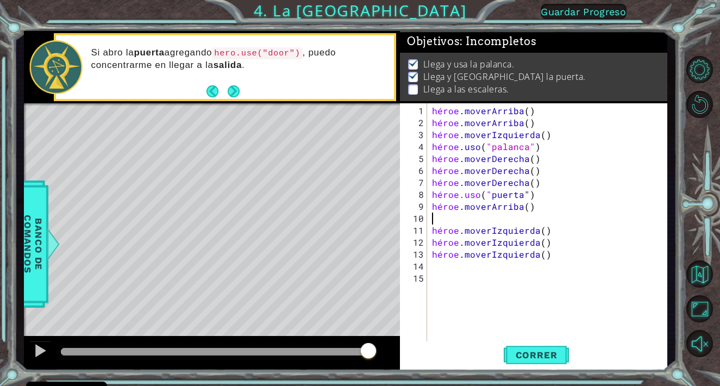
type textarea "h"
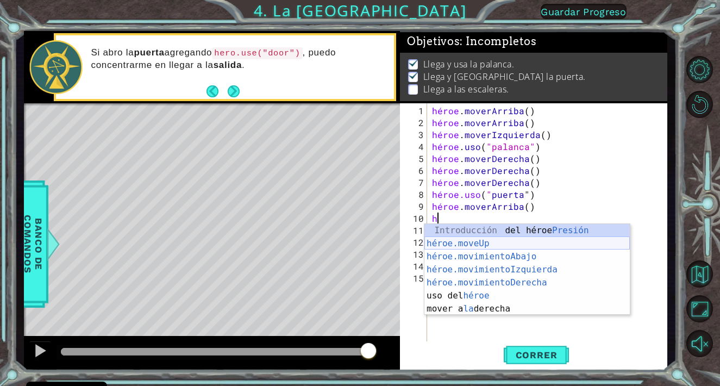
click at [485, 242] on div "Introducción del héroe Presión héroe.moveUp ​ Introducción a la presión héroe.m…" at bounding box center [526, 282] width 205 height 117
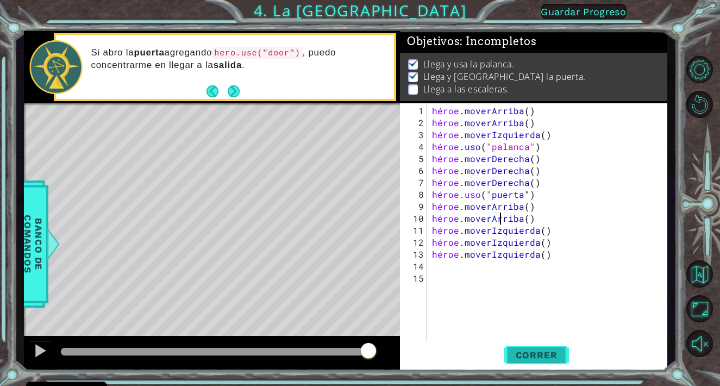
type textarea "hero.moveUp()"
click at [536, 353] on font "Correr" at bounding box center [537, 354] width 42 height 11
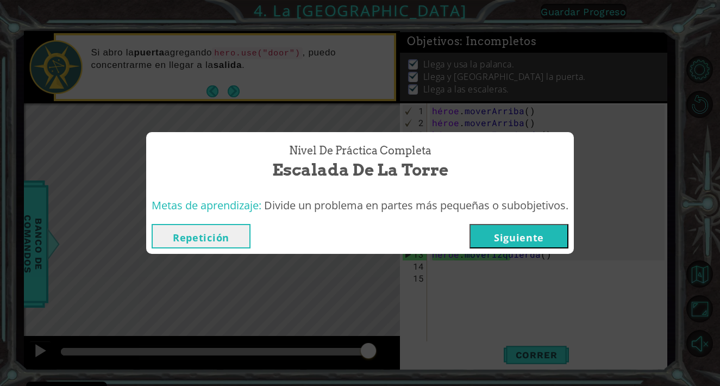
click at [513, 234] on font "Siguiente" at bounding box center [519, 237] width 50 height 13
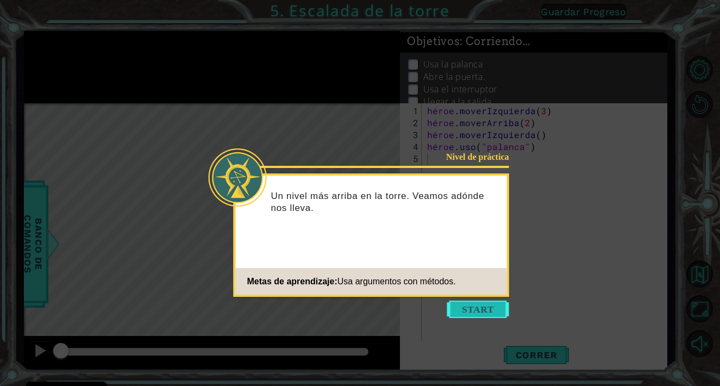
click at [471, 307] on button "Comenzar" at bounding box center [478, 309] width 62 height 17
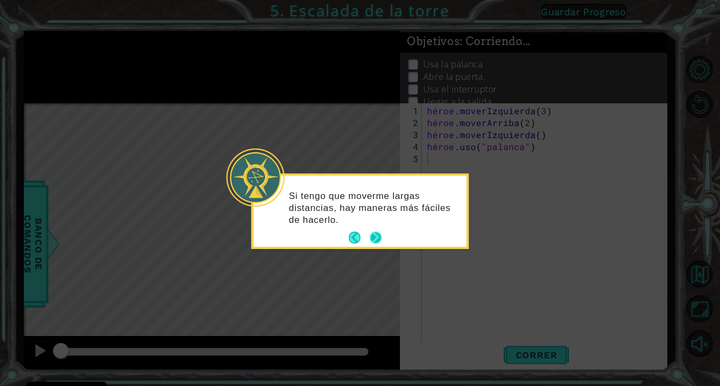
click at [375, 238] on button "Próximo" at bounding box center [375, 237] width 19 height 19
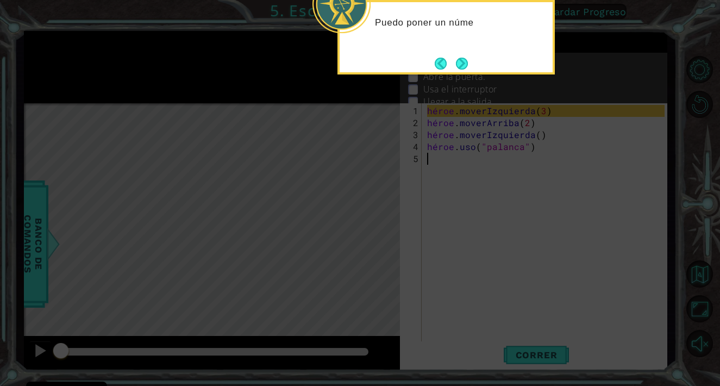
click at [375, 238] on icon at bounding box center [360, 58] width 720 height 656
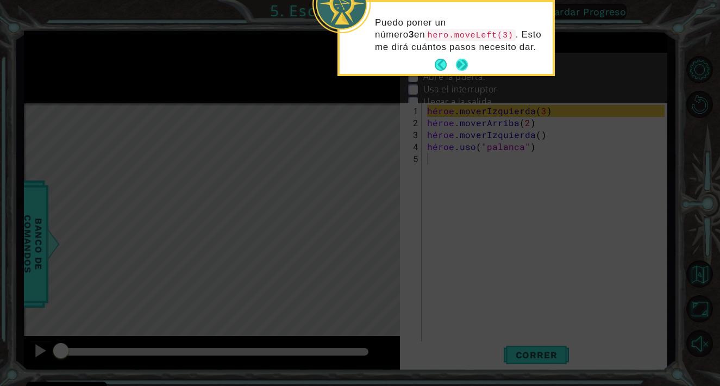
click at [463, 61] on button "Próximo" at bounding box center [462, 65] width 13 height 13
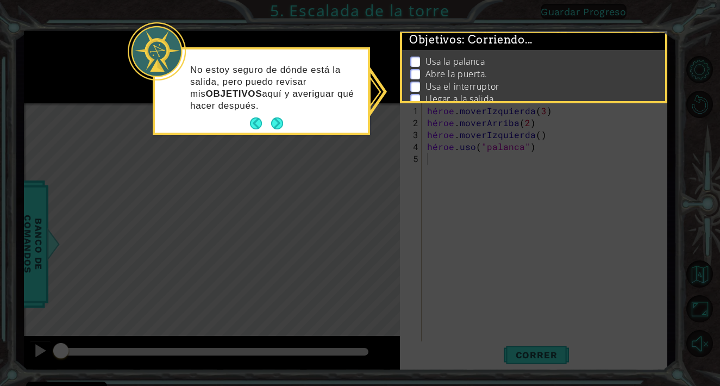
scroll to position [13, 0]
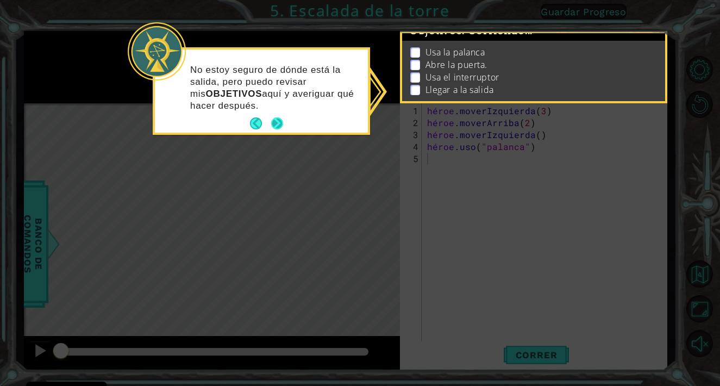
click at [278, 120] on button "Próximo" at bounding box center [277, 124] width 16 height 16
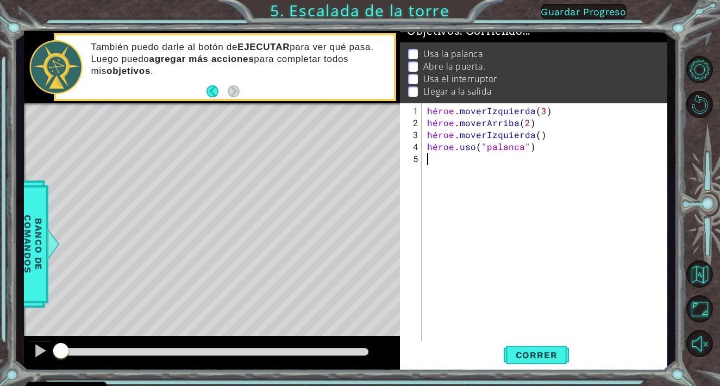
click at [278, 120] on div "Mapa de niveles" at bounding box center [275, 263] width 502 height 320
click at [534, 349] on font "Correr" at bounding box center [537, 354] width 42 height 11
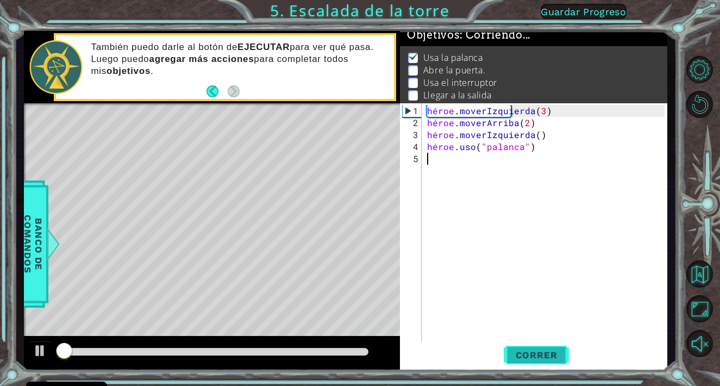
scroll to position [5, 0]
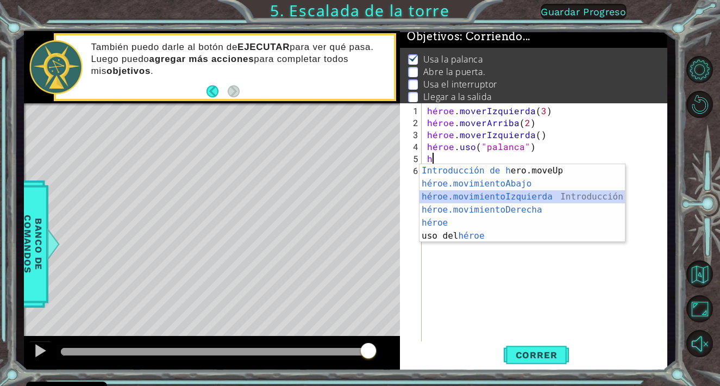
click at [521, 196] on div "Introducción de [PERSON_NAME].moveUp Presiona héroe.movimientoAbajo ​ Introducc…" at bounding box center [522, 216] width 205 height 104
type textarea "hero.moveLeft(1)"
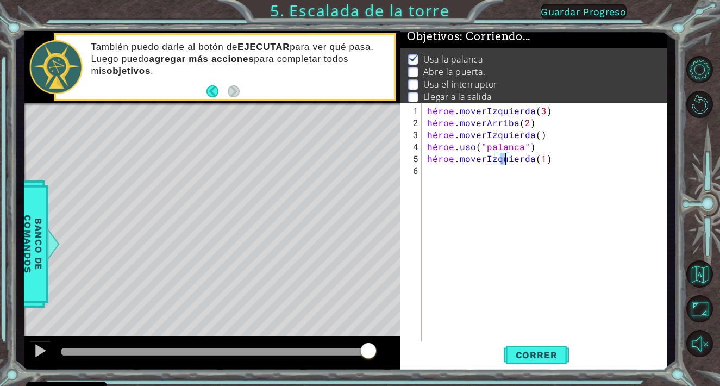
click at [521, 196] on div "héroe . moverIzquierda ( 3 ) héroe . moverArriba ( 2 ) héroe . moverIzquierda (…" at bounding box center [547, 236] width 245 height 263
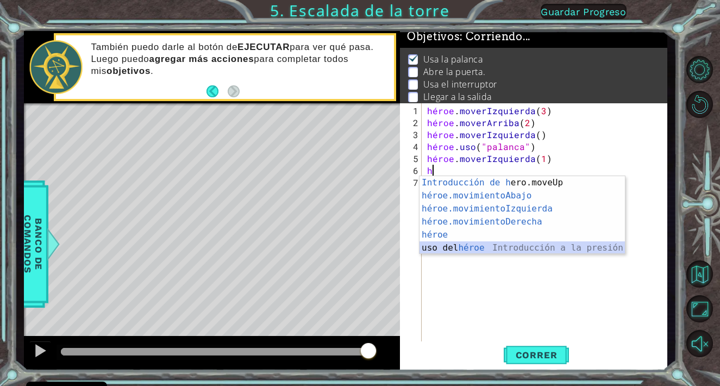
click at [487, 248] on div "Introducción de [PERSON_NAME].moveUp Presiona héroe.movimientoAbajo ​ Introducc…" at bounding box center [522, 228] width 205 height 104
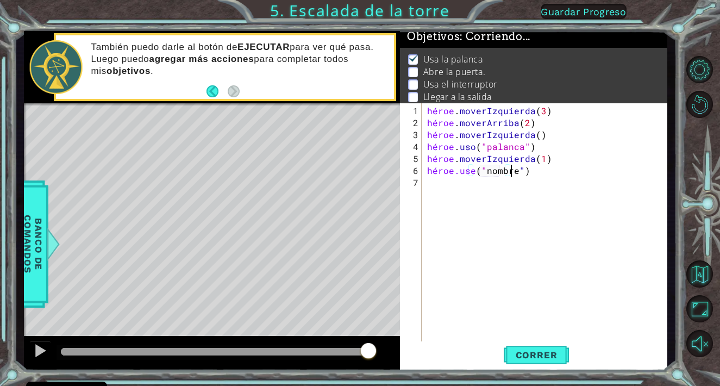
click at [532, 172] on div "héroe . moverIzquierda ( 3 ) héroe . moverArriba ( 2 ) héroe . moverIzquierda (…" at bounding box center [547, 236] width 245 height 263
click at [539, 170] on div "héroe . moverIzquierda ( 3 ) héroe . moverArriba ( 2 ) héroe . moverIzquierda (…" at bounding box center [547, 236] width 245 height 263
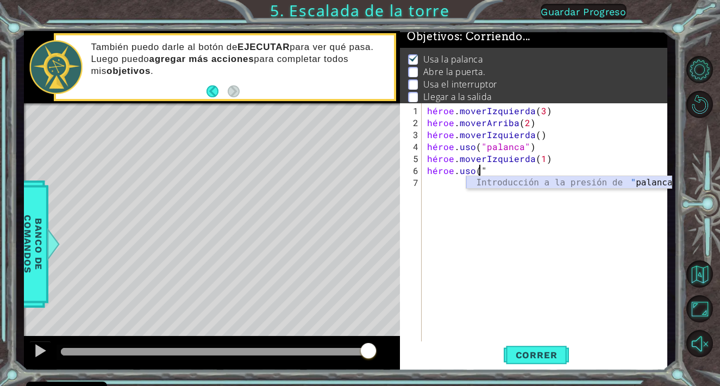
click at [540, 182] on div "Introducción a la presión de " palanca"" at bounding box center [568, 195] width 205 height 39
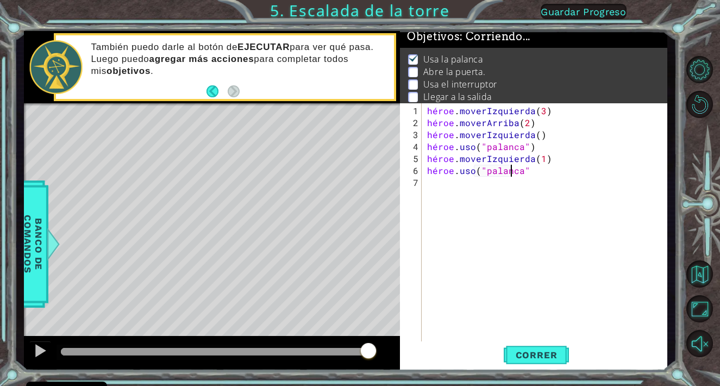
click at [548, 169] on div "héroe . moverIzquierda ( 3 ) héroe . moverArriba ( 2 ) héroe . moverIzquierda (…" at bounding box center [547, 236] width 245 height 263
type textarea "hero.use("lever")"
click at [534, 352] on font "Correr" at bounding box center [537, 354] width 42 height 11
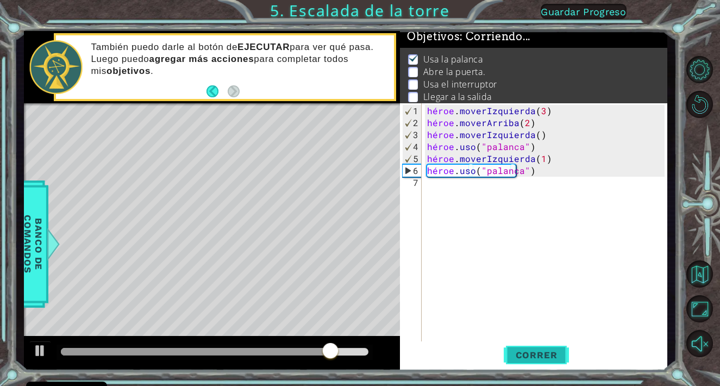
click at [534, 352] on font "Correr" at bounding box center [537, 354] width 42 height 11
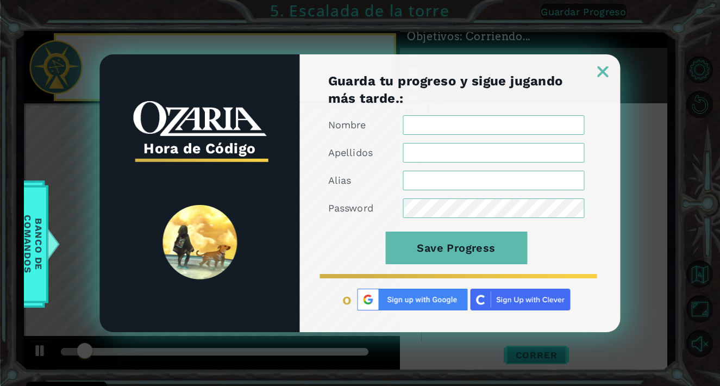
scroll to position [0, 0]
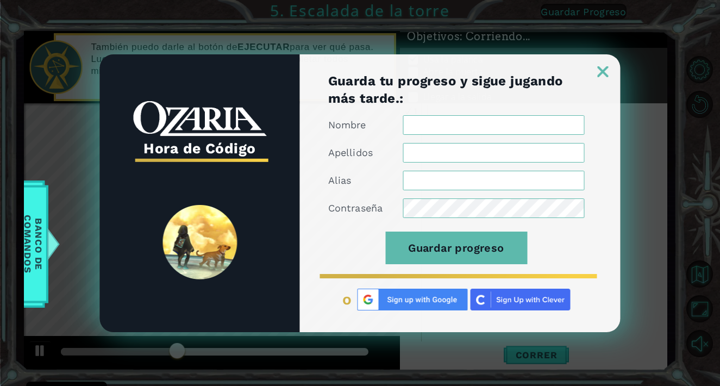
click at [522, 294] on img at bounding box center [520, 300] width 100 height 22
click at [602, 68] on img at bounding box center [603, 71] width 11 height 11
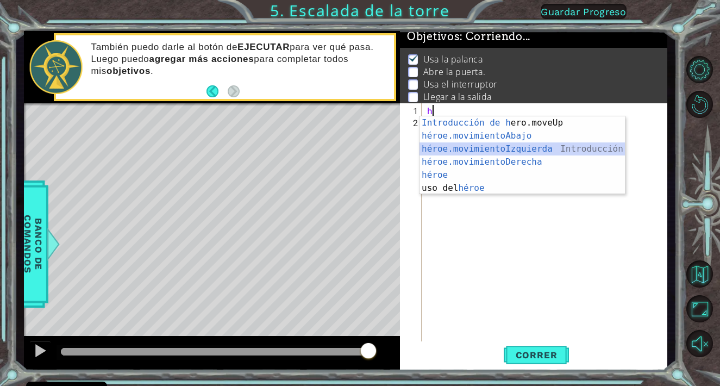
click at [483, 147] on div "Introducción de [PERSON_NAME].moveUp Presiona héroe.movimientoAbajo ​ Introducc…" at bounding box center [522, 168] width 205 height 104
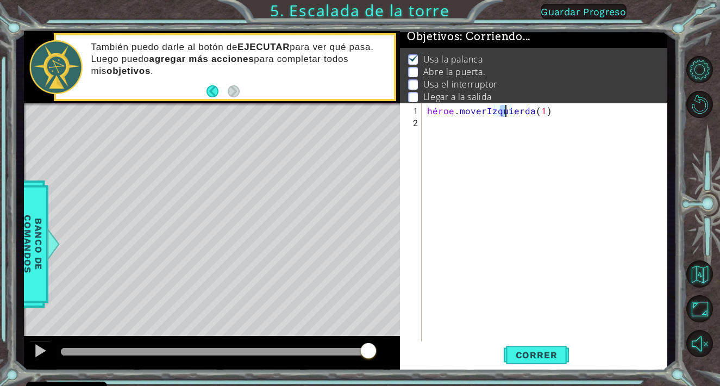
click at [563, 110] on div "héroe . [GEOGRAPHIC_DATA] ( 1 )" at bounding box center [547, 236] width 245 height 263
click at [572, 110] on div "héroe . [GEOGRAPHIC_DATA] ( 1" at bounding box center [547, 236] width 245 height 263
click at [565, 109] on div "héroe . [GEOGRAPHIC_DATA] ( 1" at bounding box center [547, 236] width 245 height 263
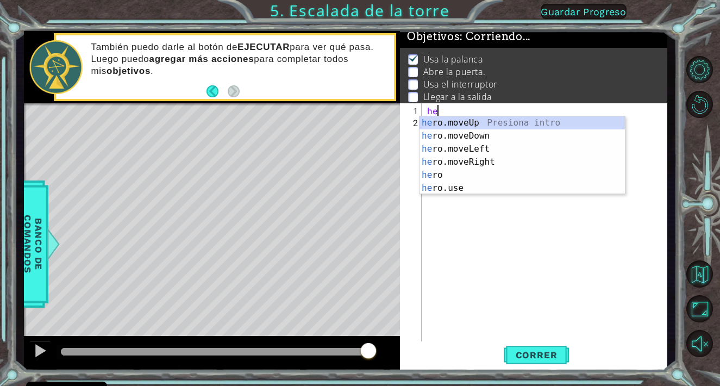
type textarea "h"
